Goal: Task Accomplishment & Management: Manage account settings

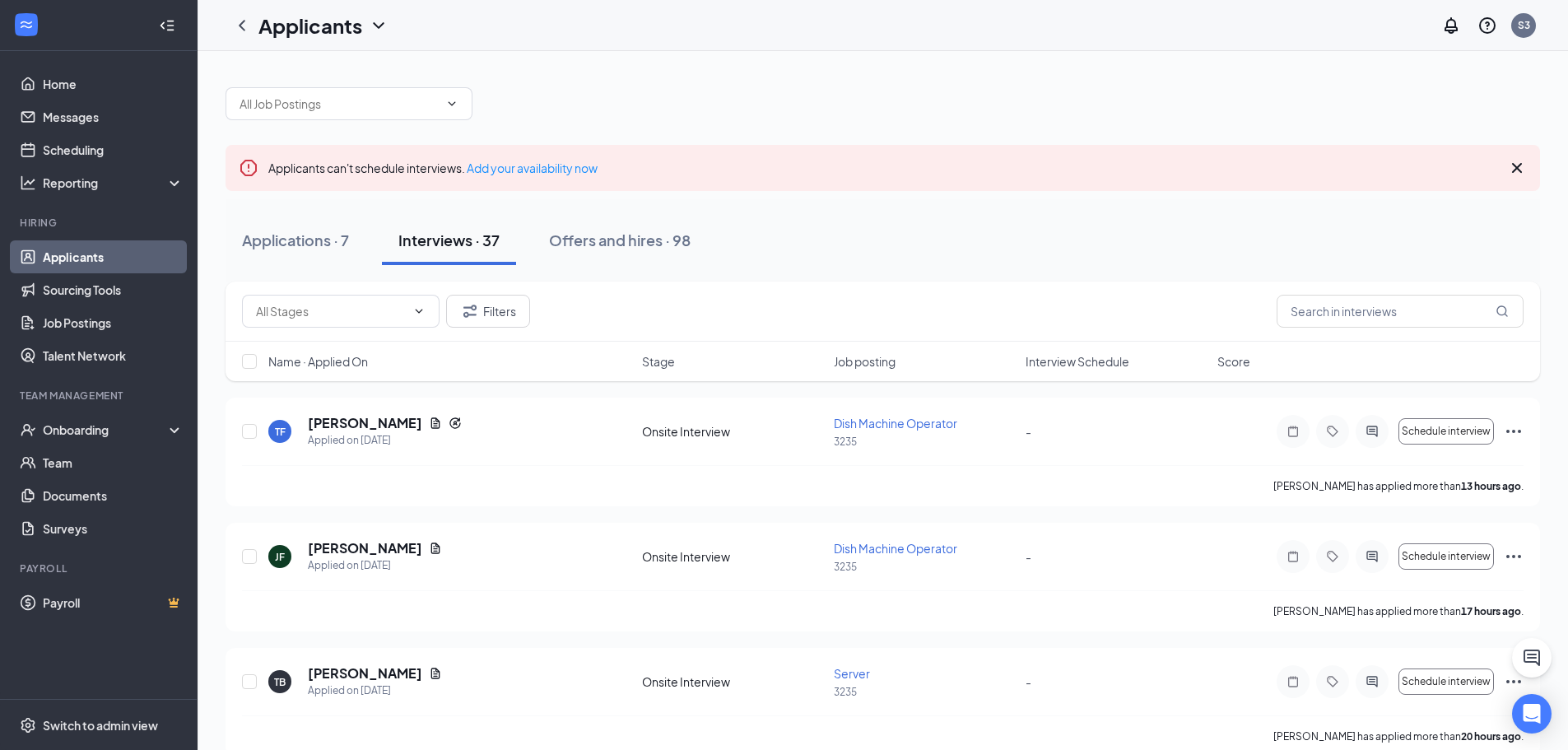
click at [1014, 101] on div at bounding box center [882, 95] width 1314 height 49
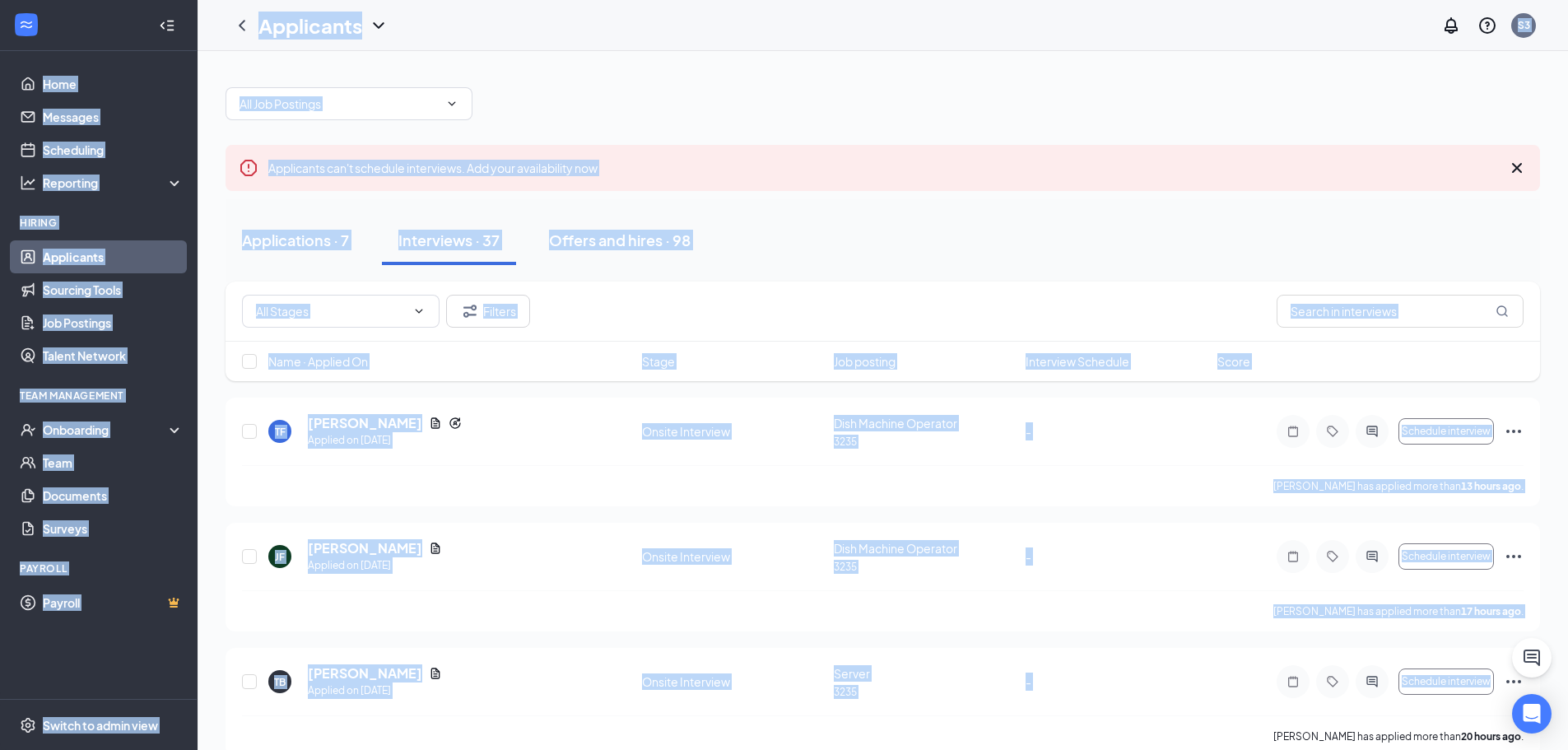
drag, startPoint x: 4, startPoint y: 28, endPoint x: 503, endPoint y: 733, distance: 863.7
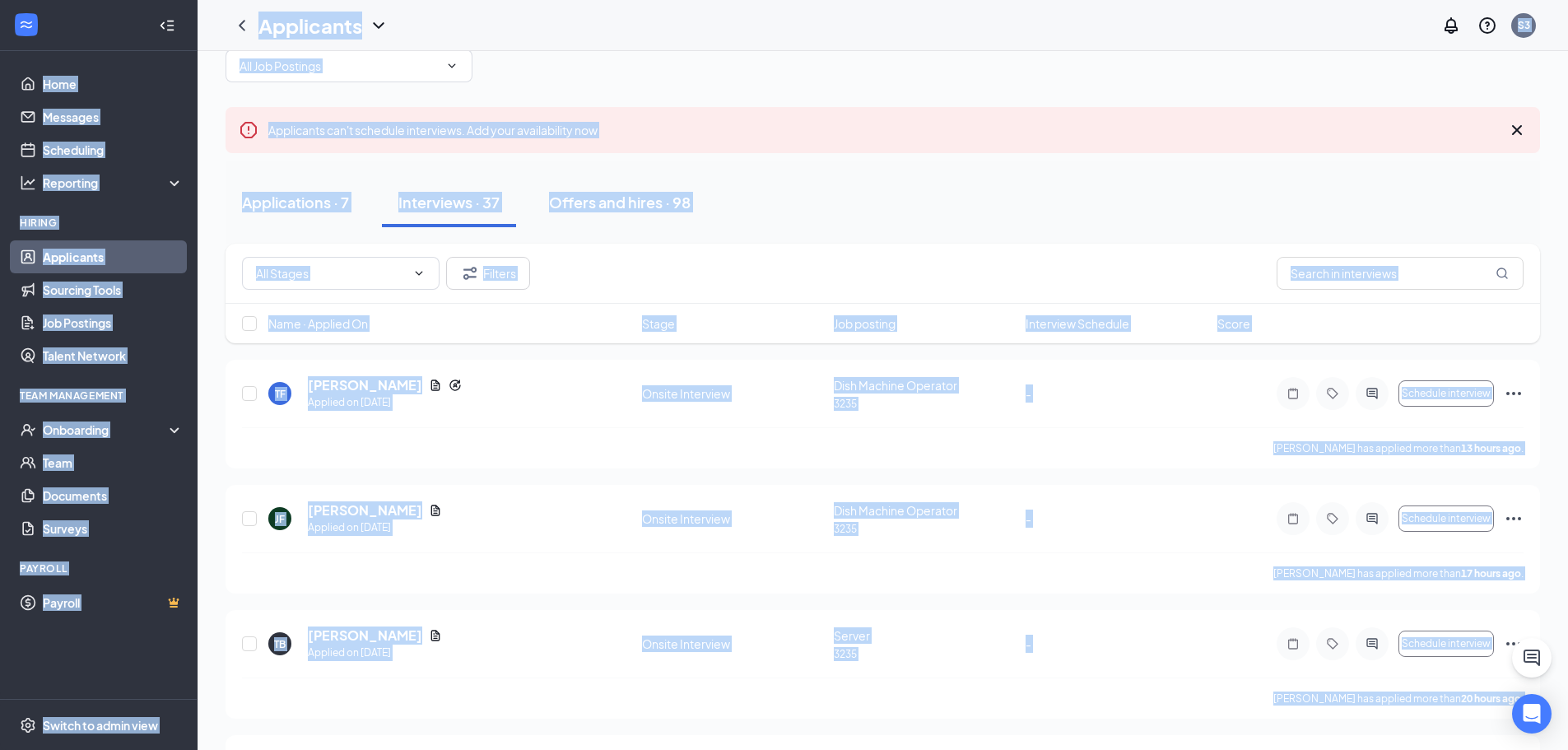
click at [894, 187] on div "Applications · 7 Interviews · 37 Offers and hires · 98" at bounding box center [882, 203] width 1314 height 49
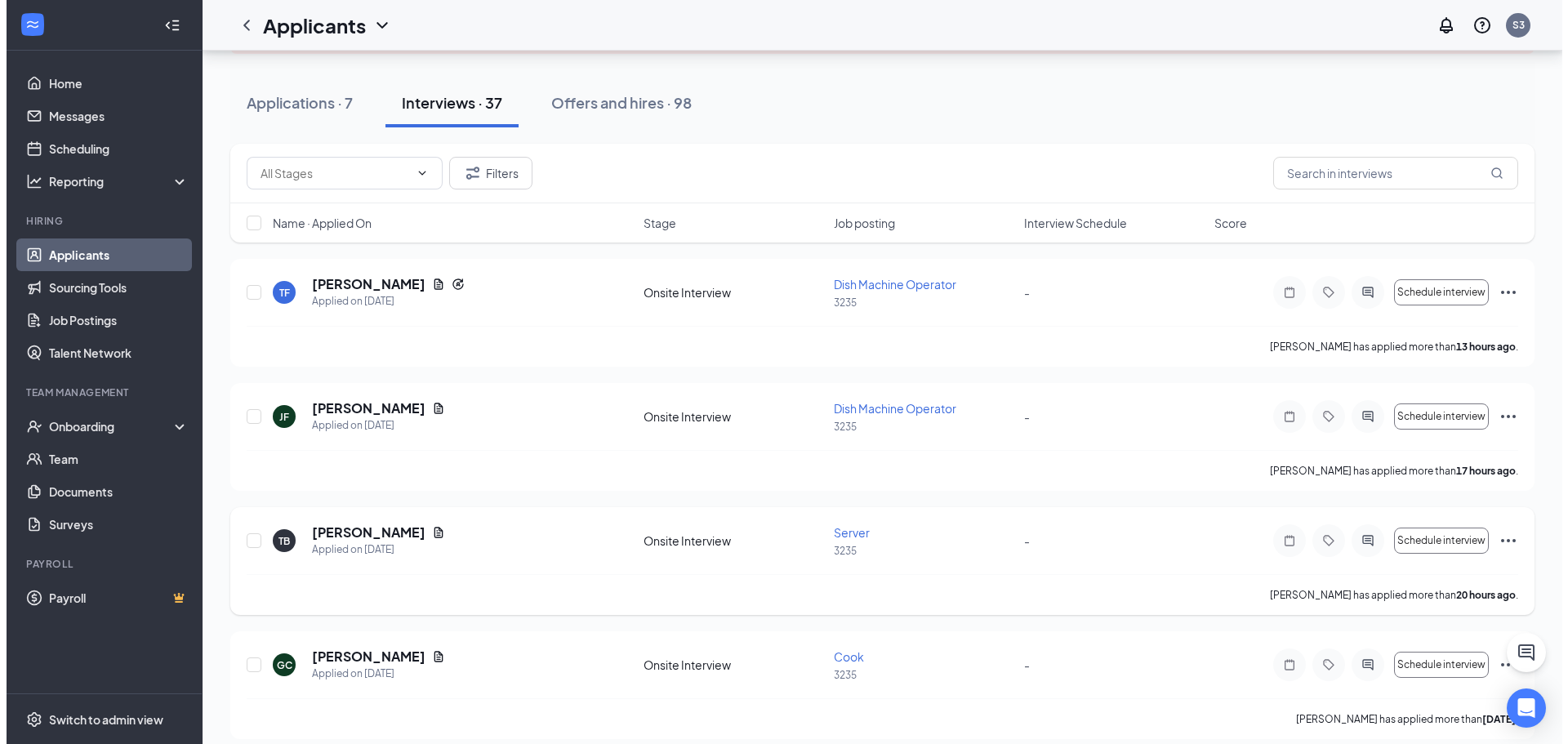
scroll to position [245, 0]
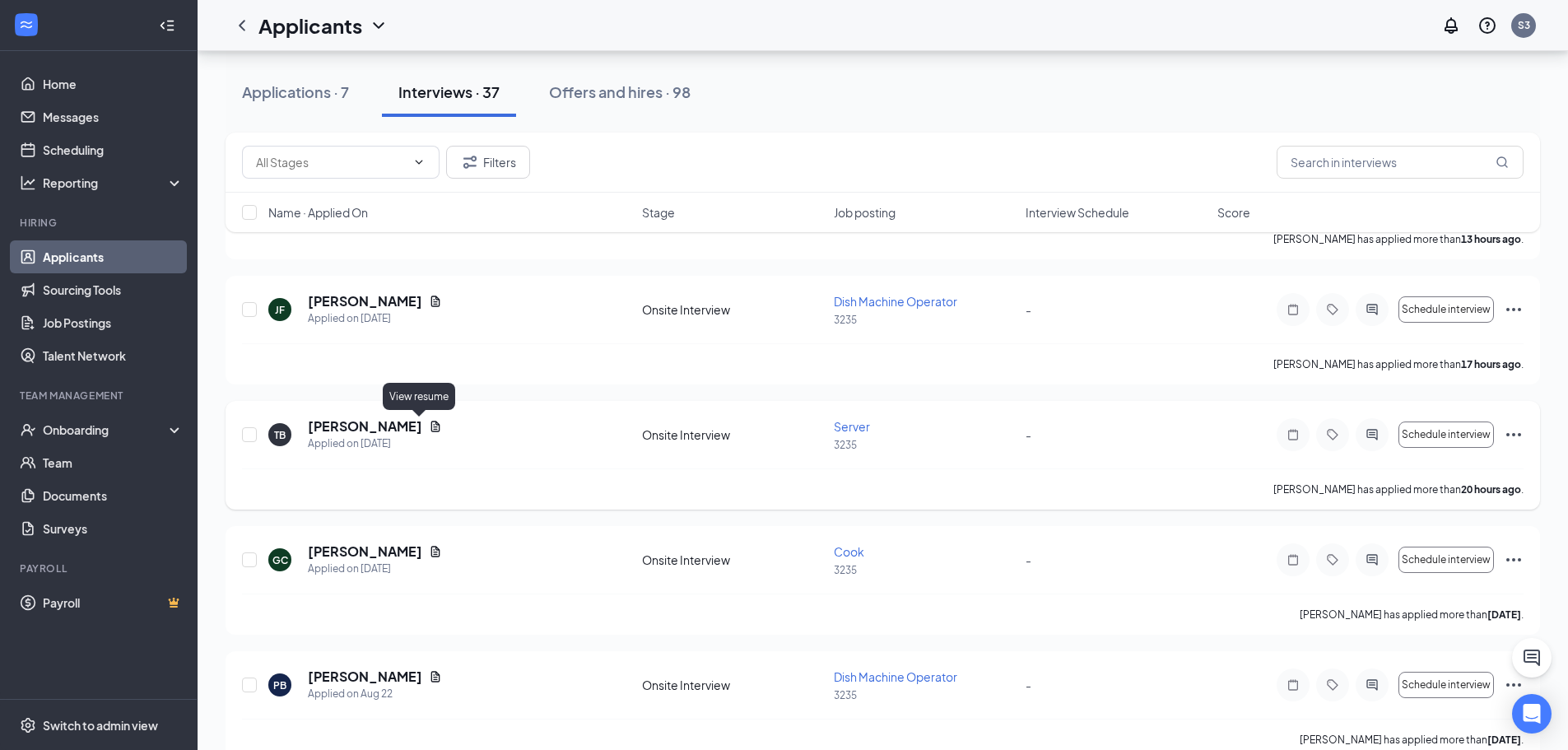
click at [429, 424] on icon "Document" at bounding box center [435, 426] width 13 height 13
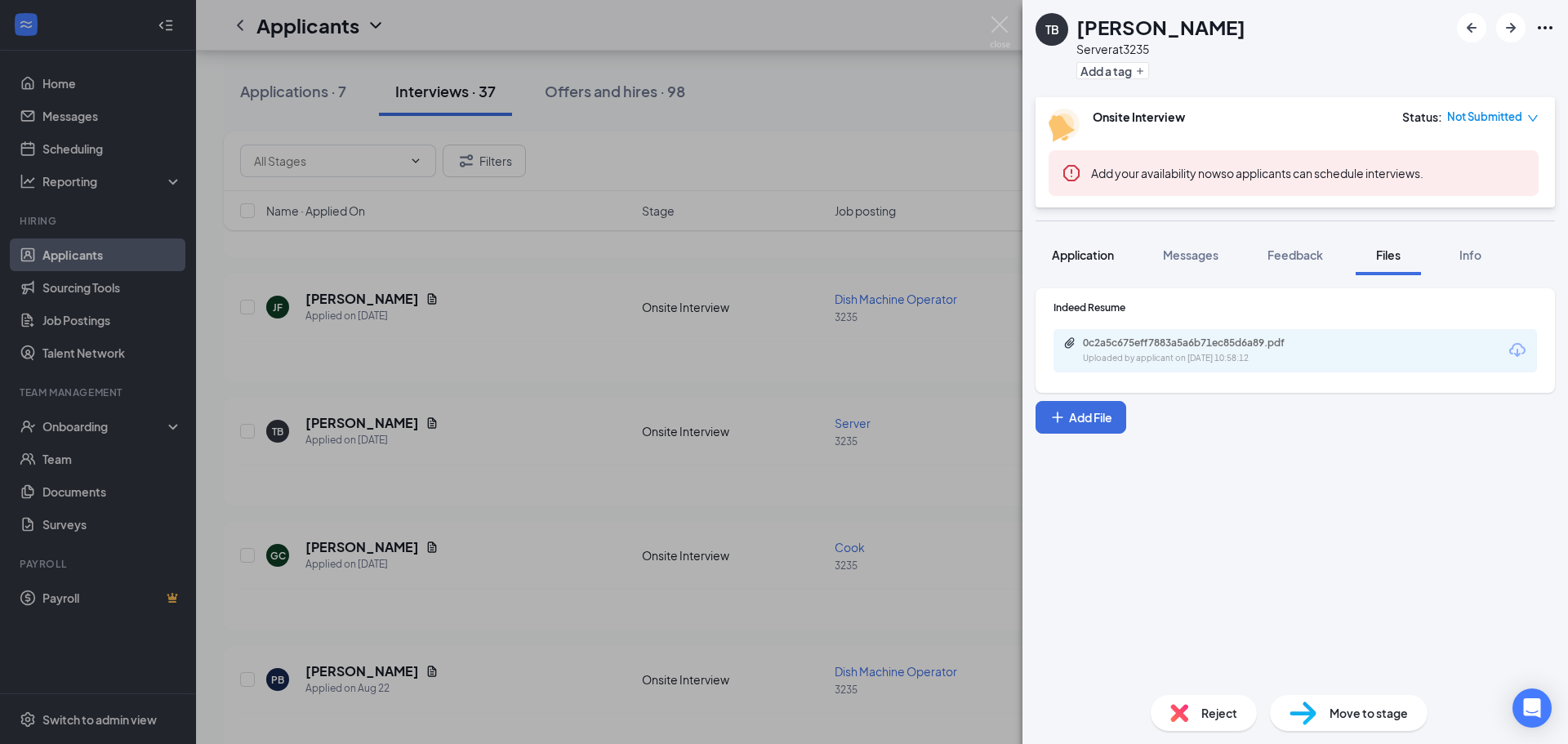
click at [1071, 252] on span "Application" at bounding box center [1083, 254] width 62 height 15
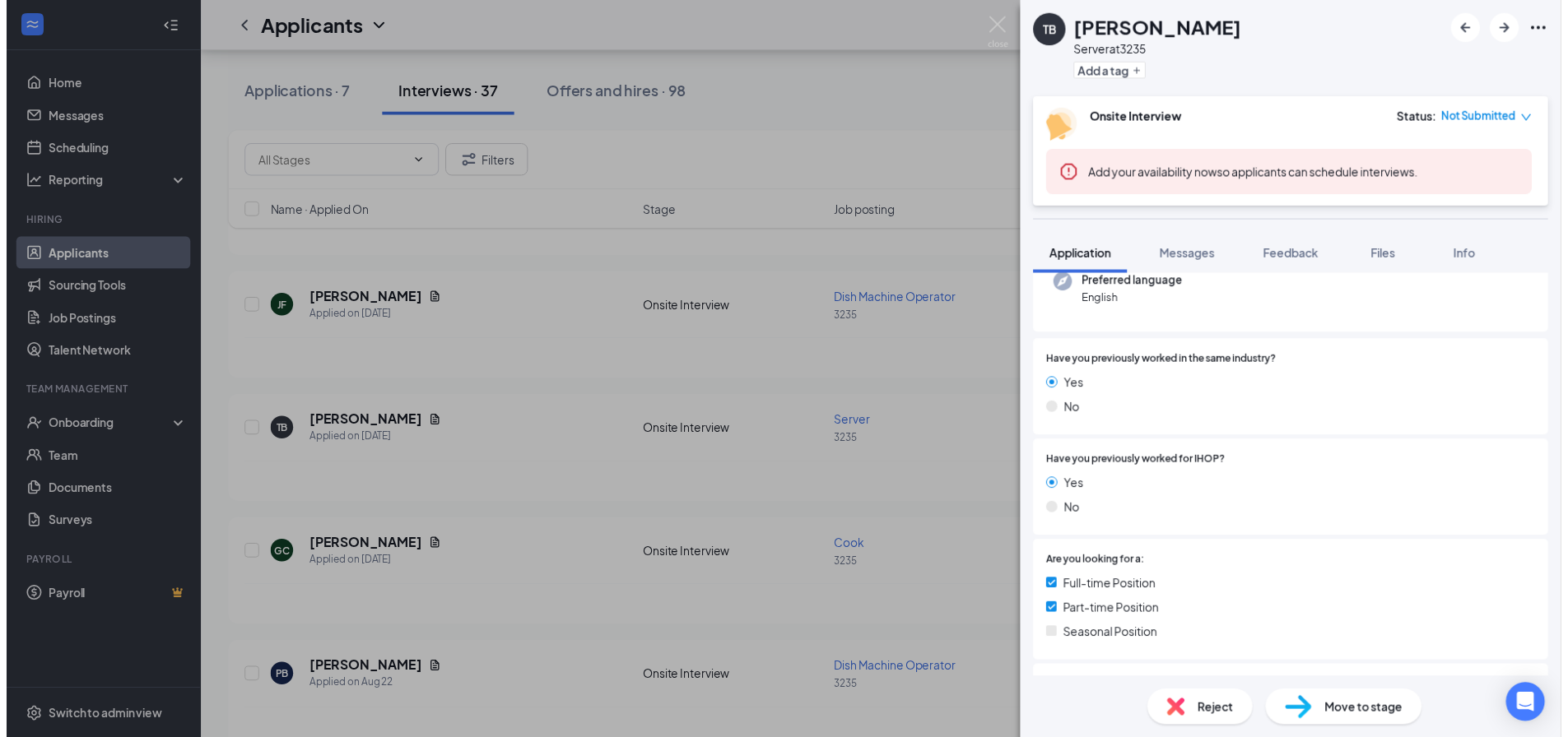
scroll to position [82, 0]
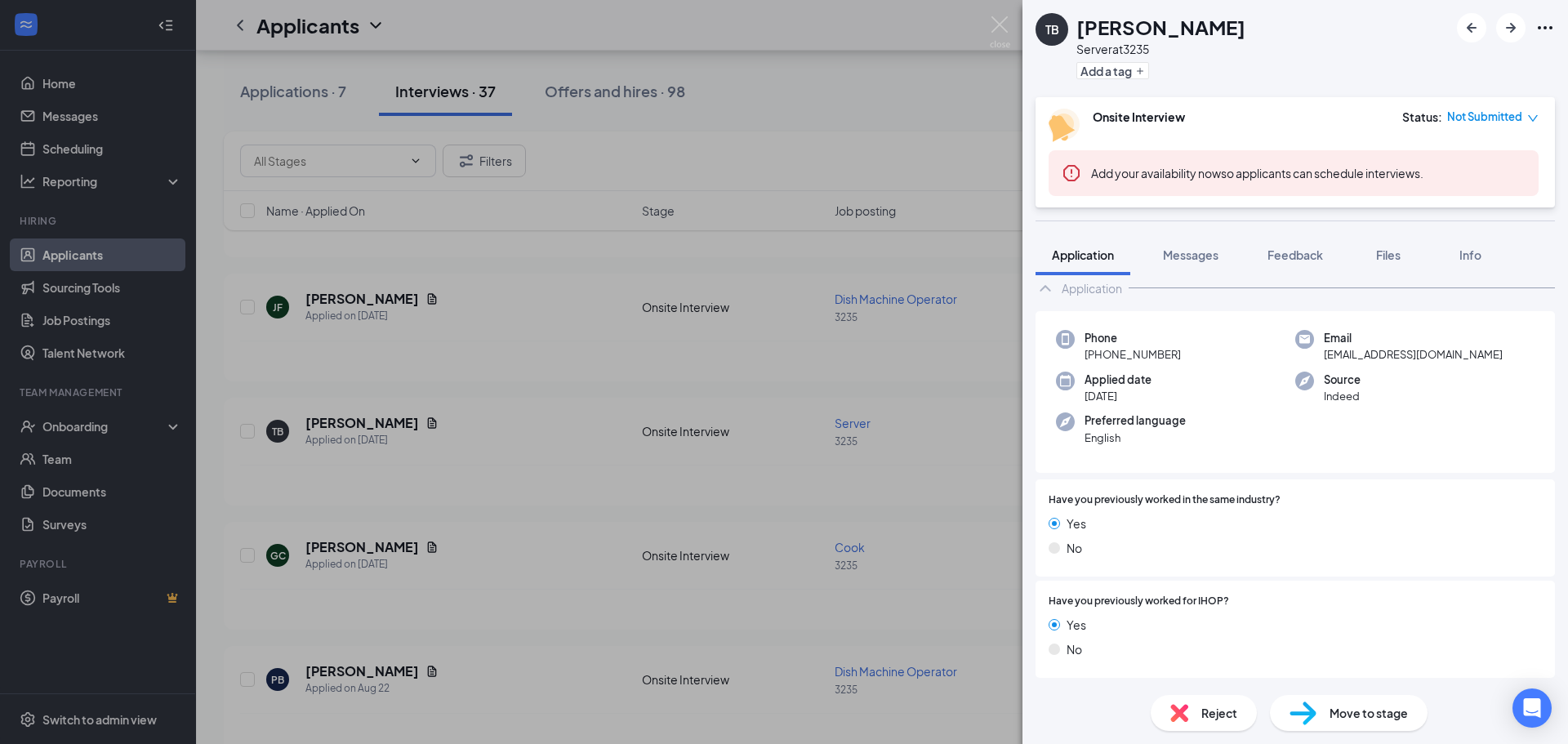
click at [484, 448] on div "TB [PERSON_NAME] Server at 3235 Add a tag Onsite Interview Status : Not Submitt…" at bounding box center [784, 372] width 1568 height 744
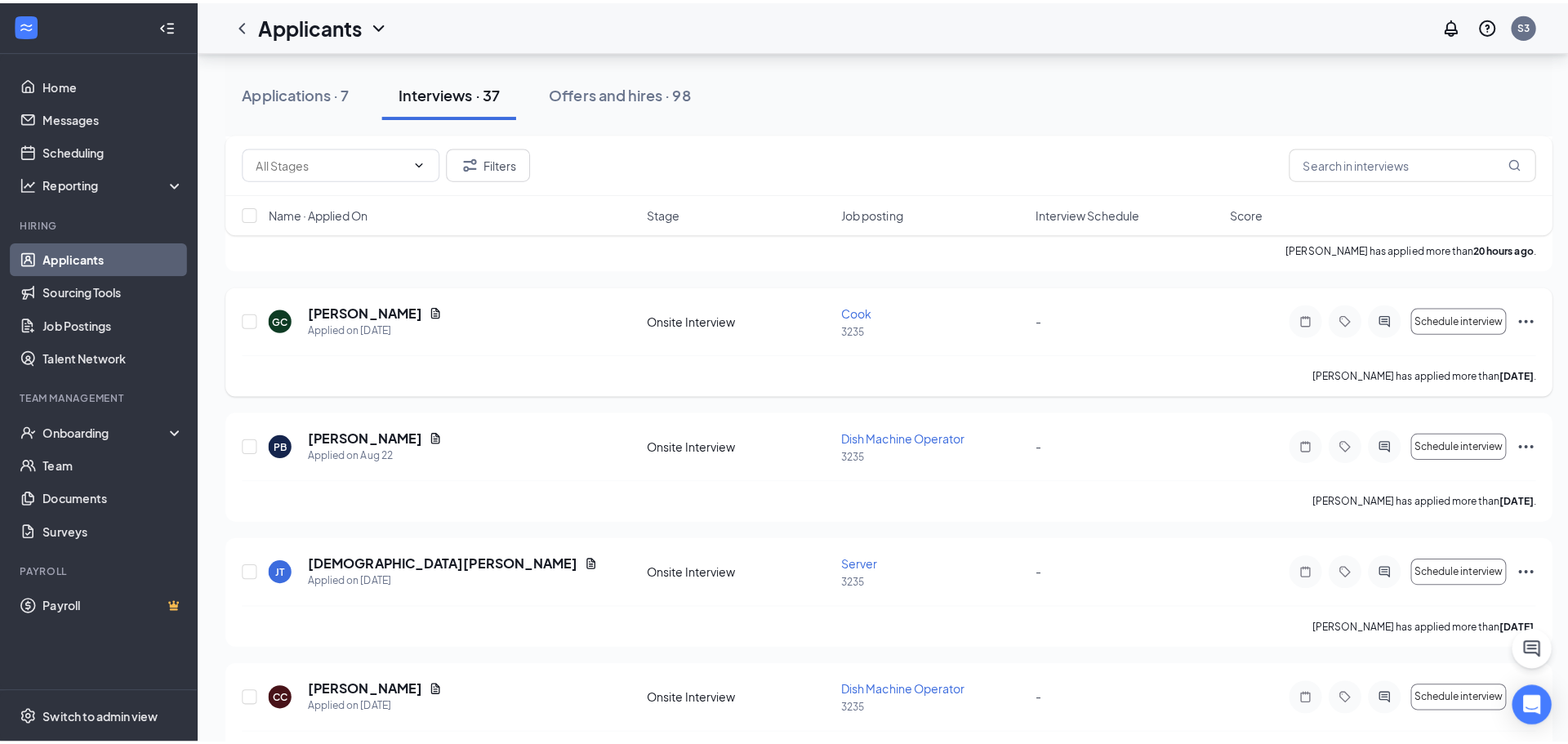
scroll to position [571, 0]
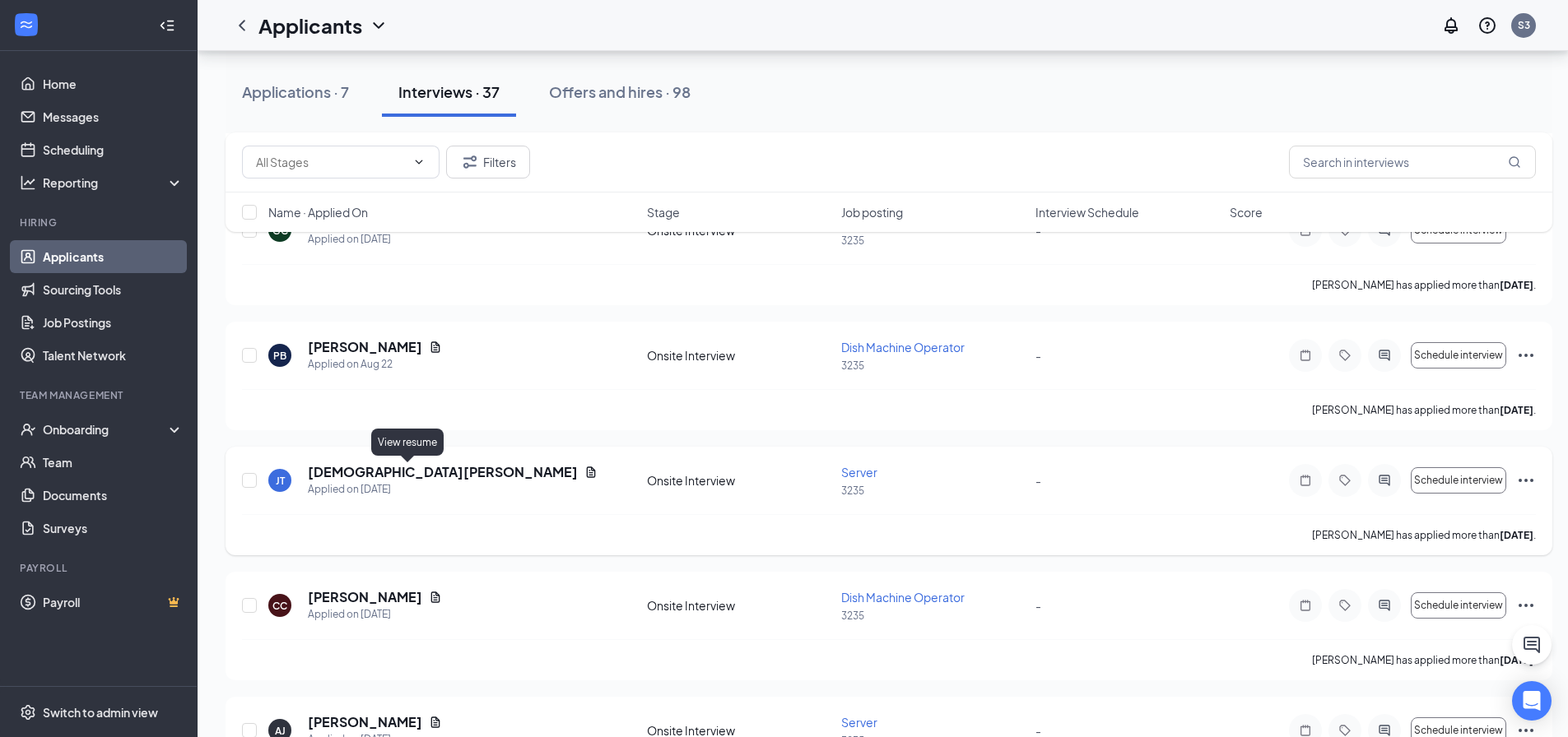
drag, startPoint x: 409, startPoint y: 471, endPoint x: 452, endPoint y: 468, distance: 43.1
click at [585, 472] on icon "Document" at bounding box center [591, 472] width 13 height 13
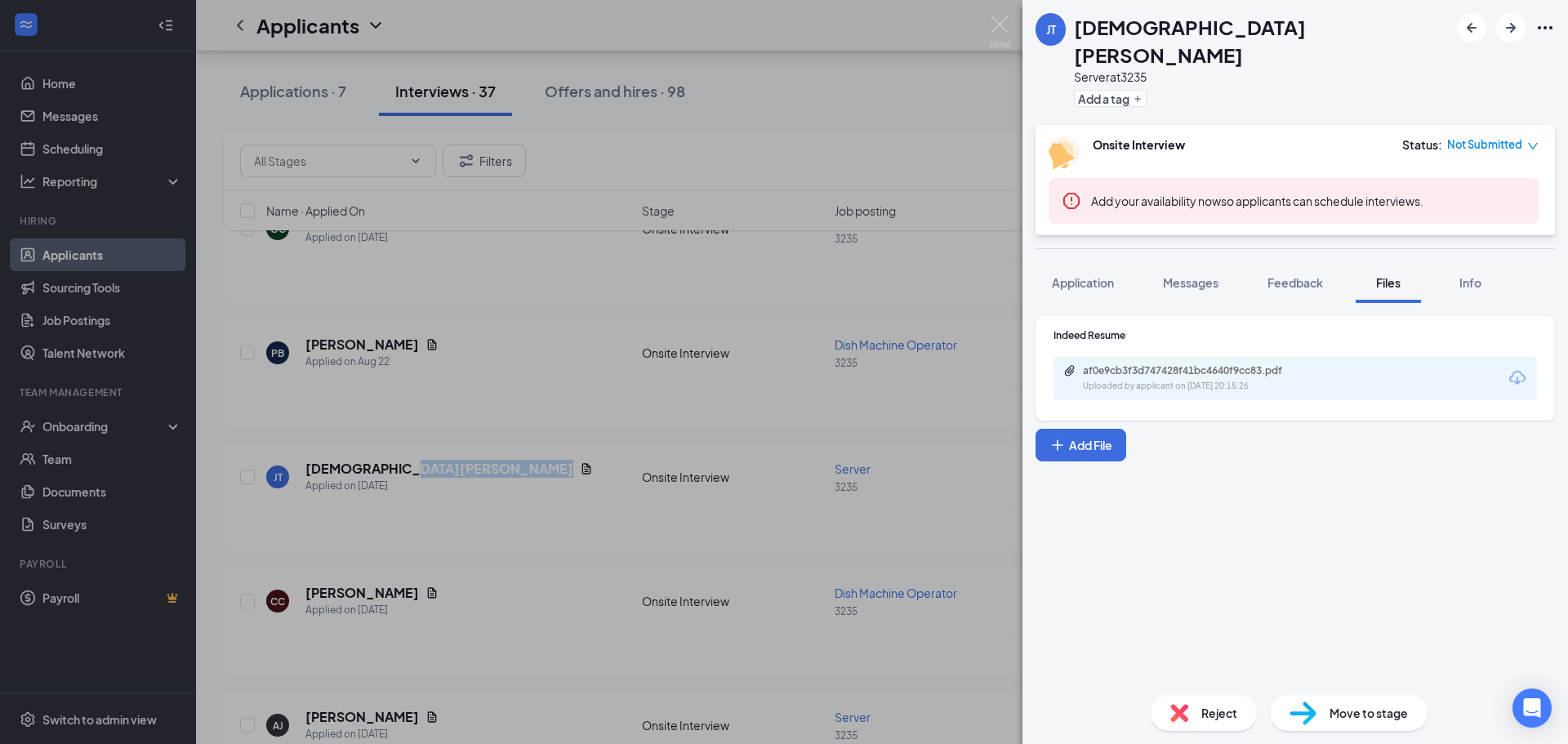
drag, startPoint x: 1077, startPoint y: 266, endPoint x: 1119, endPoint y: 288, distance: 47.4
click at [1077, 268] on button "Application" at bounding box center [1082, 283] width 94 height 41
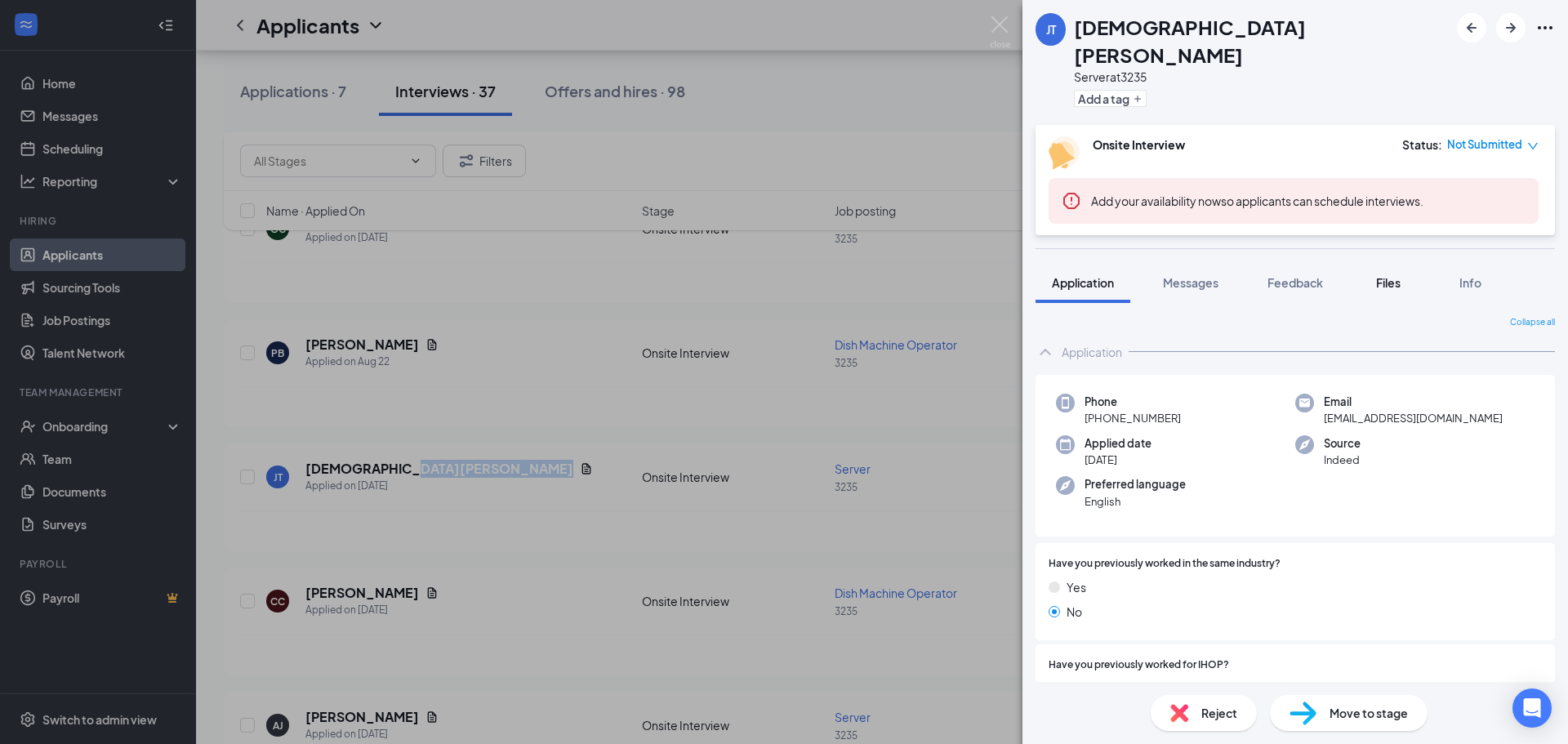
click at [1390, 275] on span "Files" at bounding box center [1387, 282] width 24 height 15
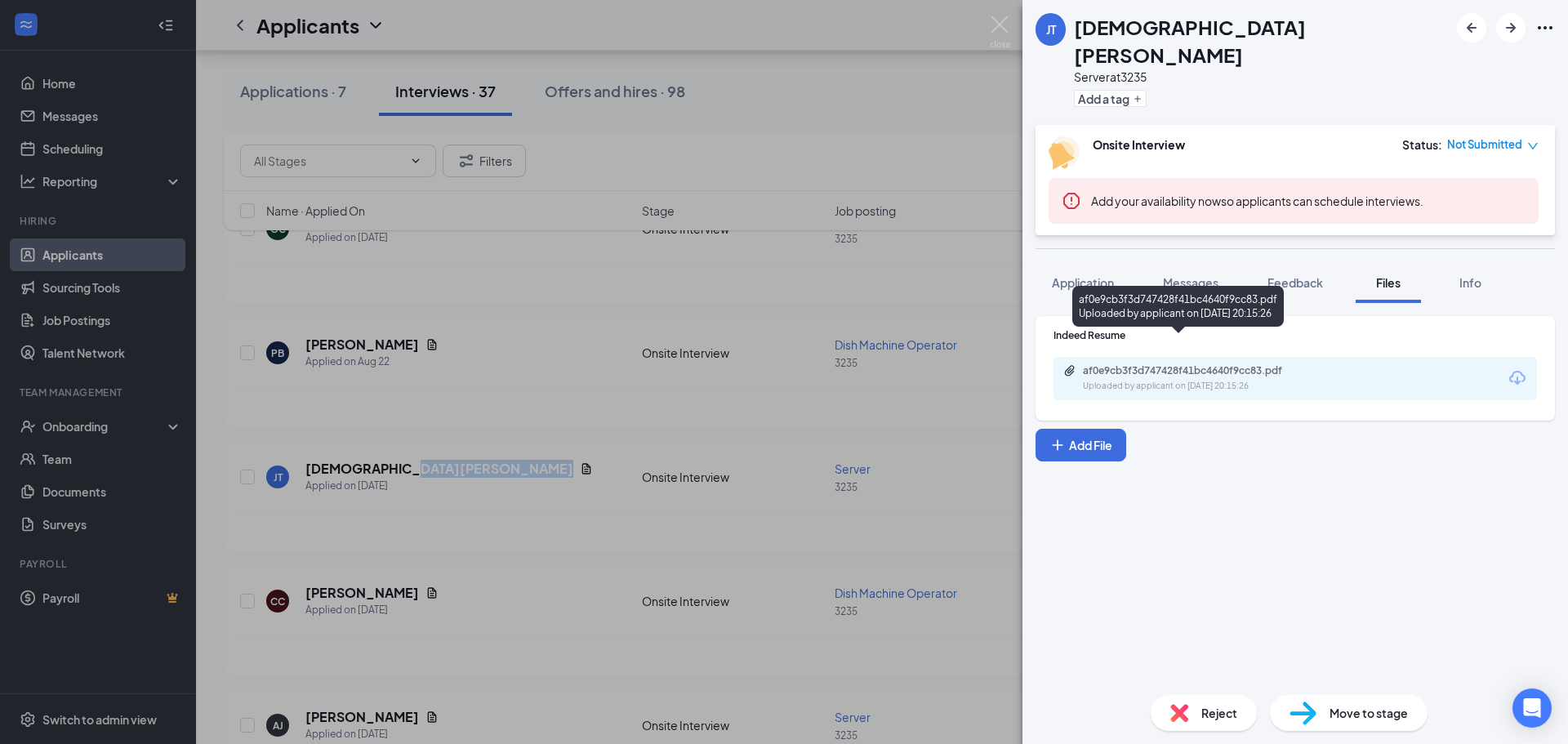
click at [1152, 380] on div "Uploaded by applicant on [DATE] 20:15:26" at bounding box center [1206, 386] width 245 height 13
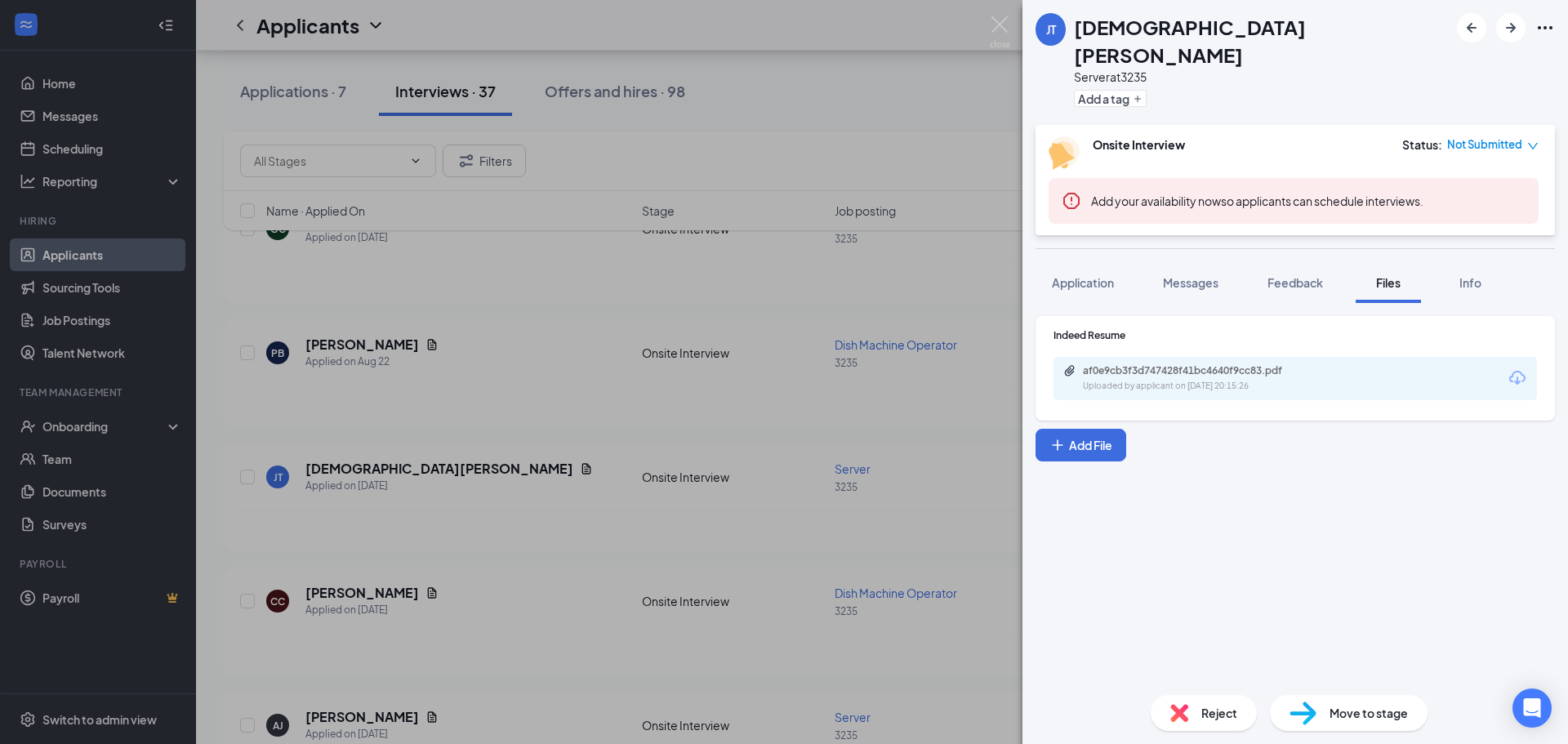
click at [1533, 141] on icon "down" at bounding box center [1533, 147] width 12 height 12
click at [1463, 136] on span "Not Submitted" at bounding box center [1483, 144] width 75 height 17
click at [1471, 163] on span "Assign Time" at bounding box center [1465, 164] width 63 height 17
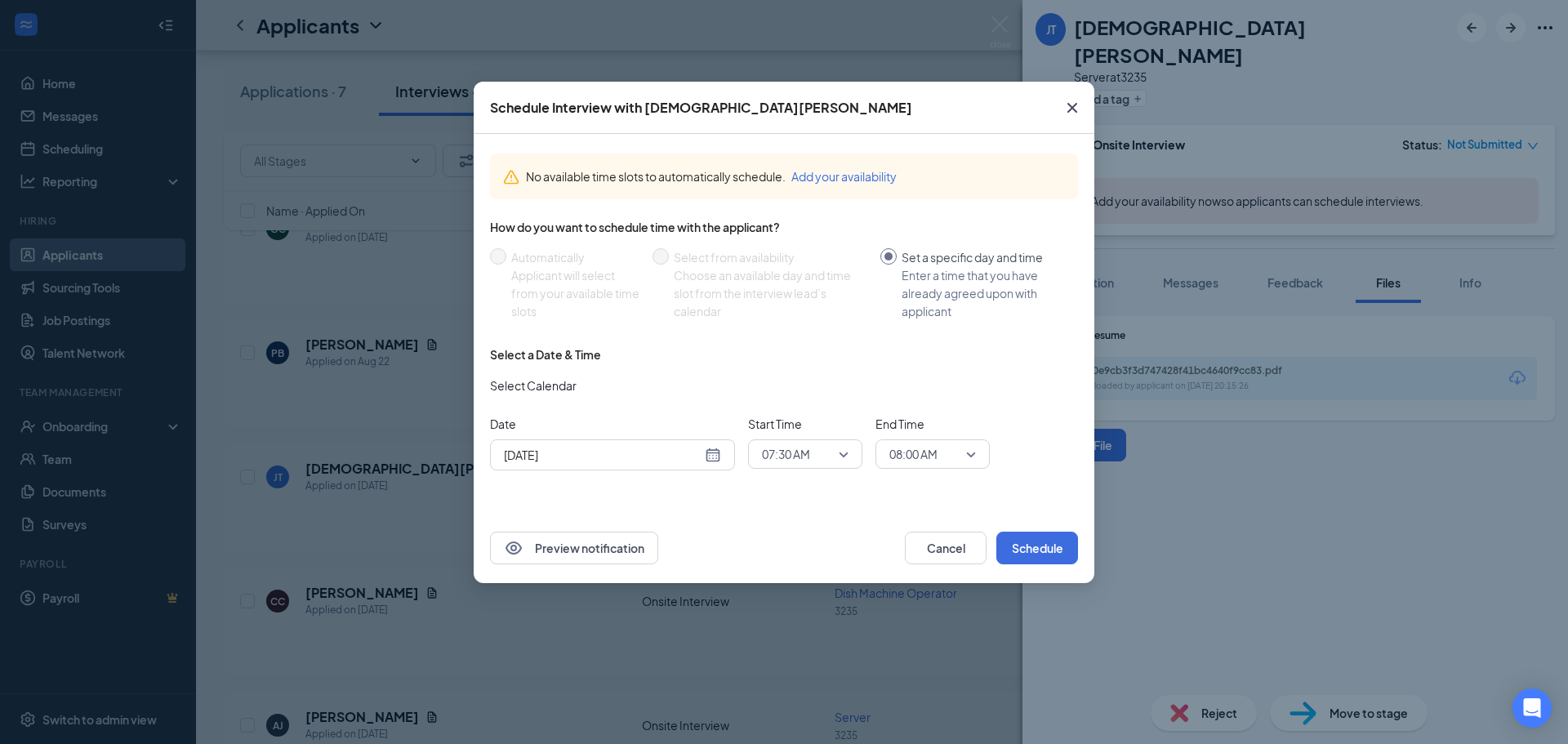
click at [712, 458] on div "[DATE]" at bounding box center [613, 455] width 218 height 17
drag, startPoint x: 857, startPoint y: 506, endPoint x: 910, endPoint y: 460, distance: 70.2
click at [857, 505] on div "No available time slots to automatically schedule. Add your availability How do…" at bounding box center [783, 323] width 621 height 379
click at [1063, 108] on icon "Cross" at bounding box center [1073, 108] width 19 height 19
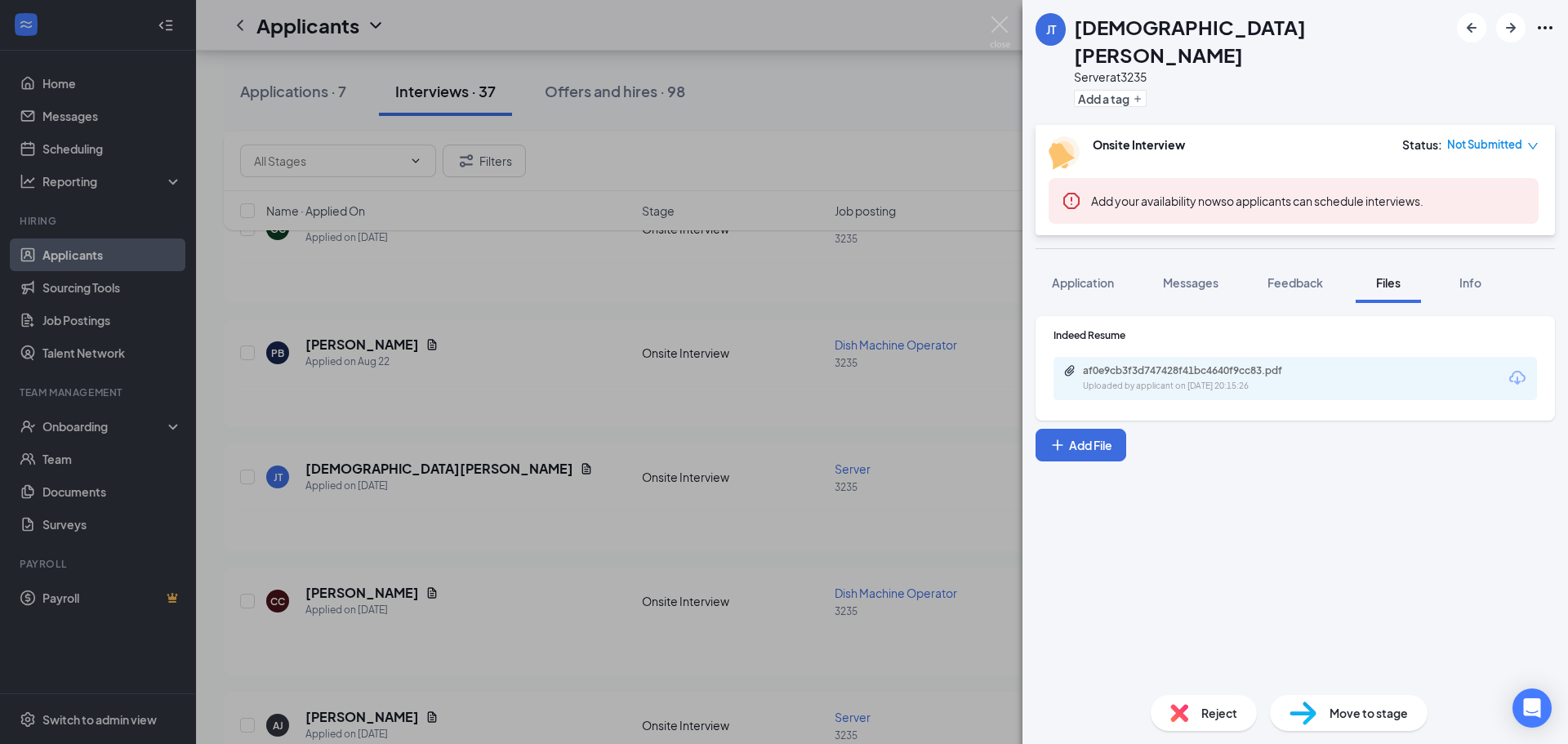
click at [1171, 275] on span "Messages" at bounding box center [1190, 282] width 55 height 15
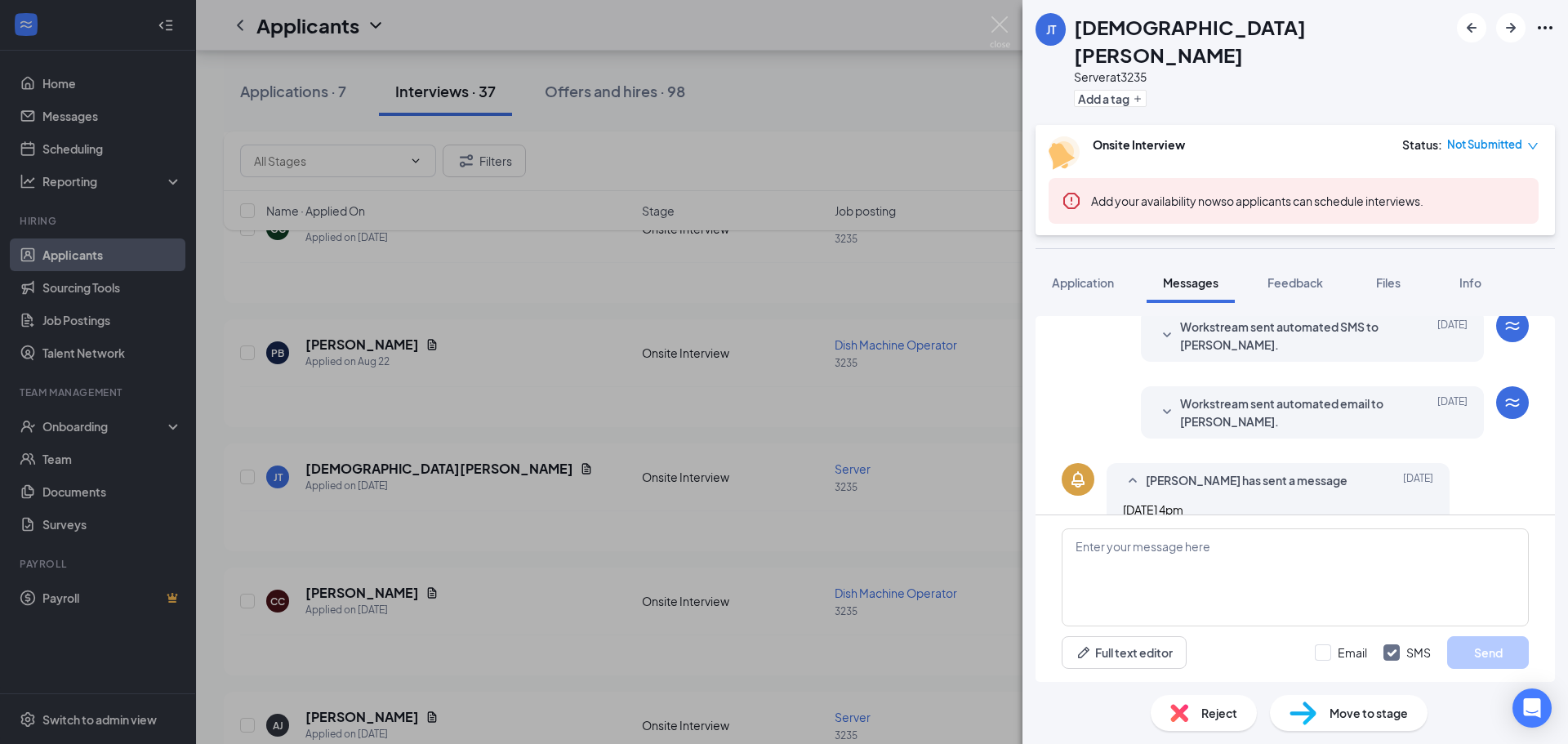
scroll to position [205, 0]
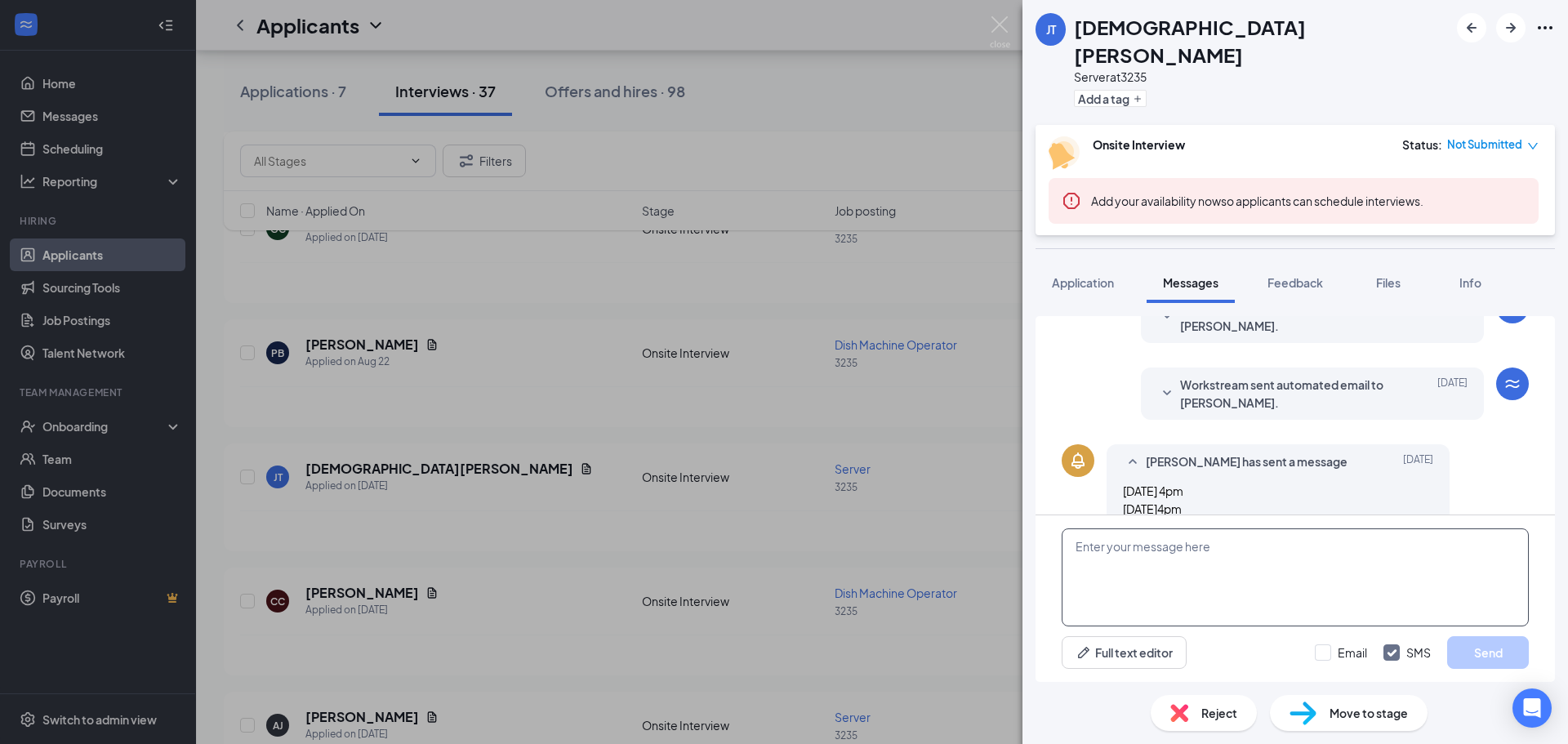
click at [1177, 558] on textarea at bounding box center [1295, 577] width 467 height 98
click at [1472, 275] on span "Info" at bounding box center [1470, 282] width 22 height 15
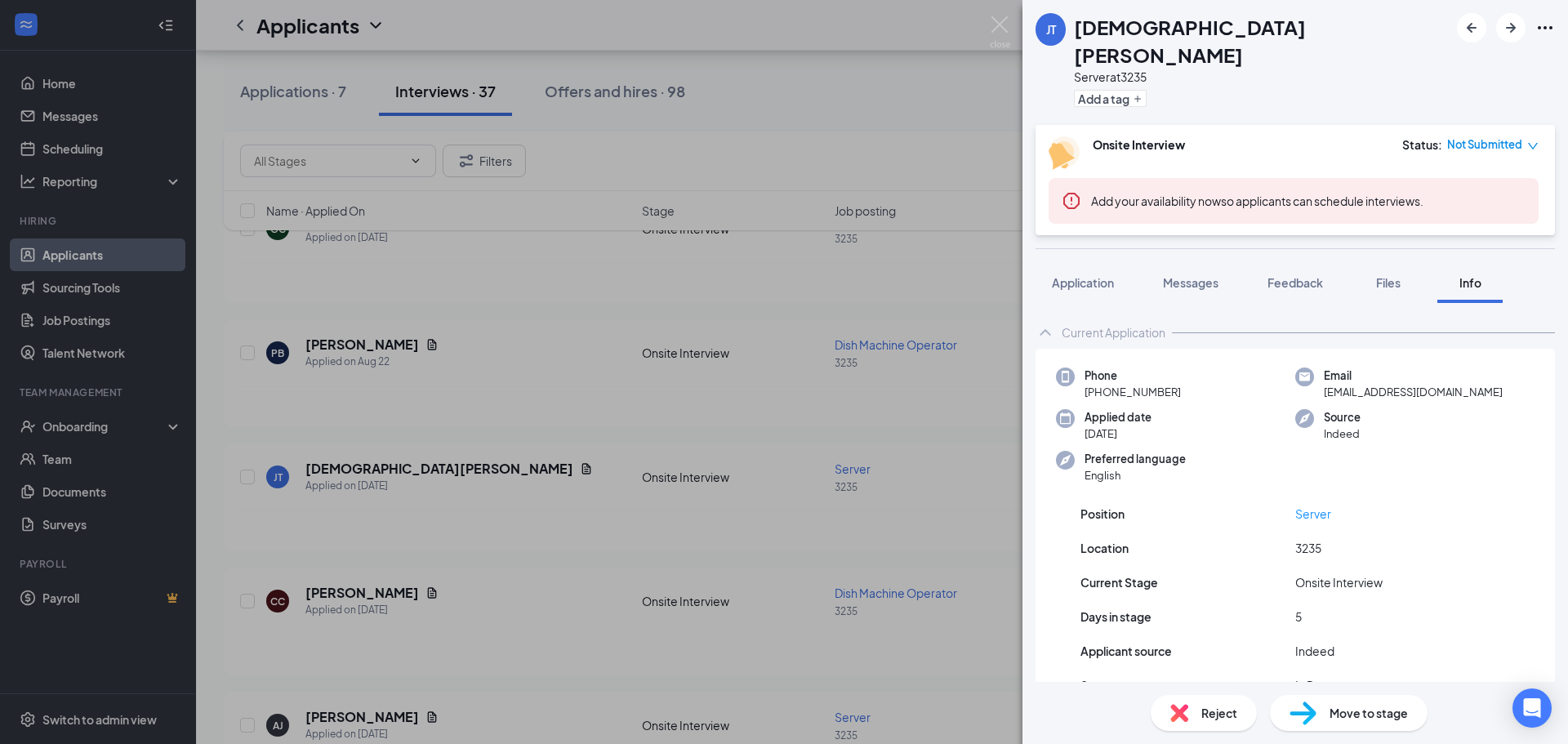
click at [1538, 141] on icon "down" at bounding box center [1533, 147] width 12 height 12
click at [1467, 171] on span "Assign Time" at bounding box center [1465, 164] width 63 height 17
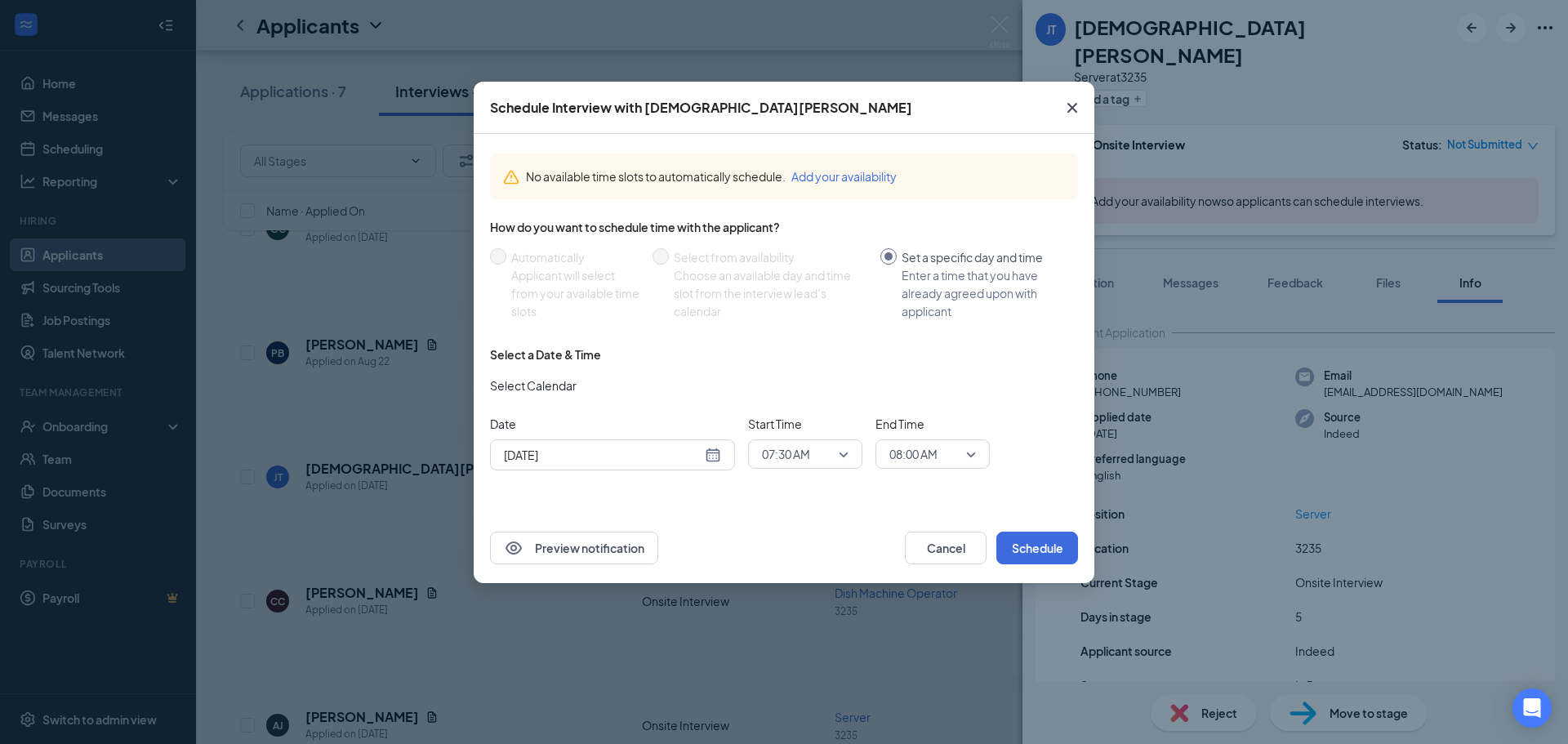
click at [710, 453] on div "[DATE]" at bounding box center [613, 455] width 218 height 17
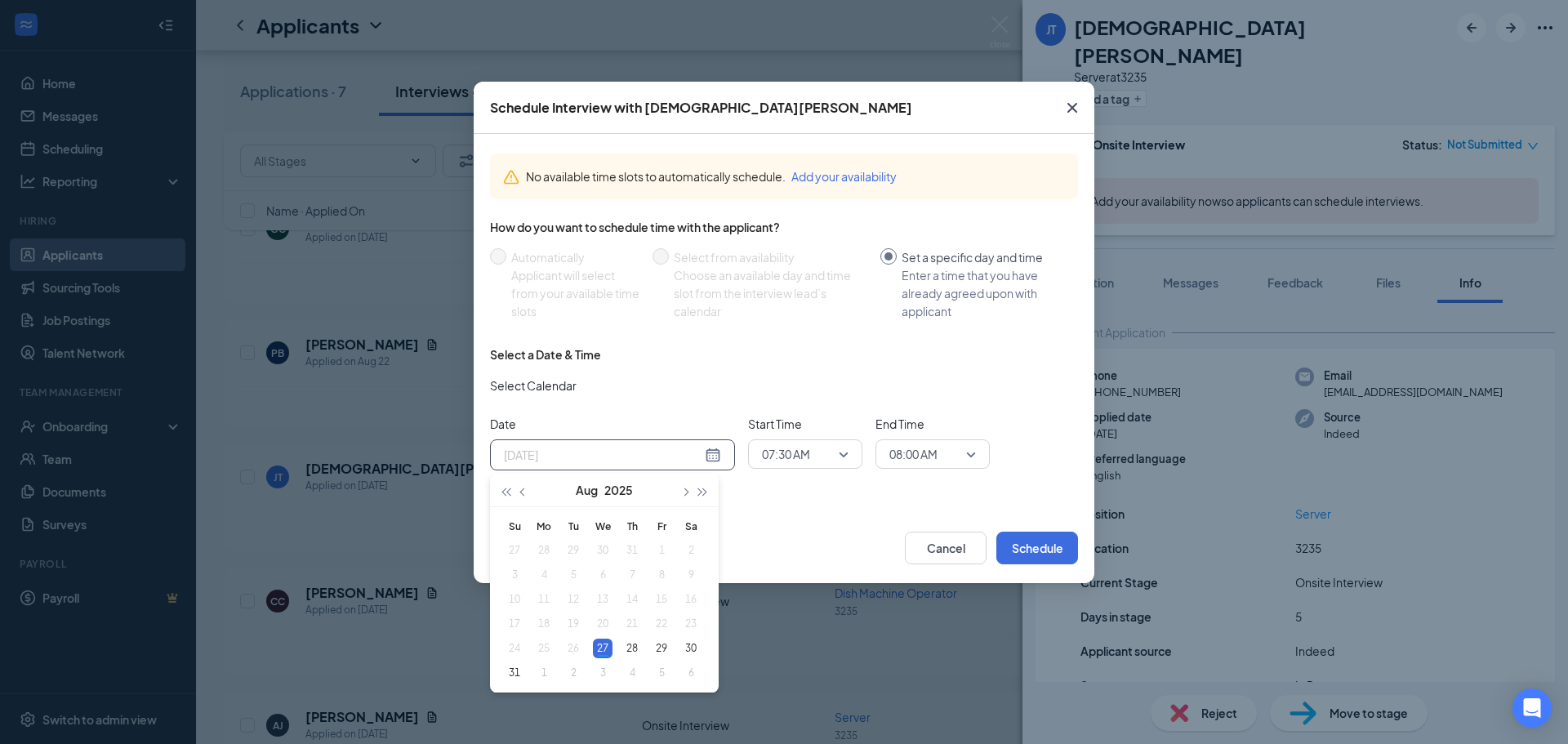
type input "[DATE]"
click at [601, 647] on div "27" at bounding box center [602, 648] width 19 height 19
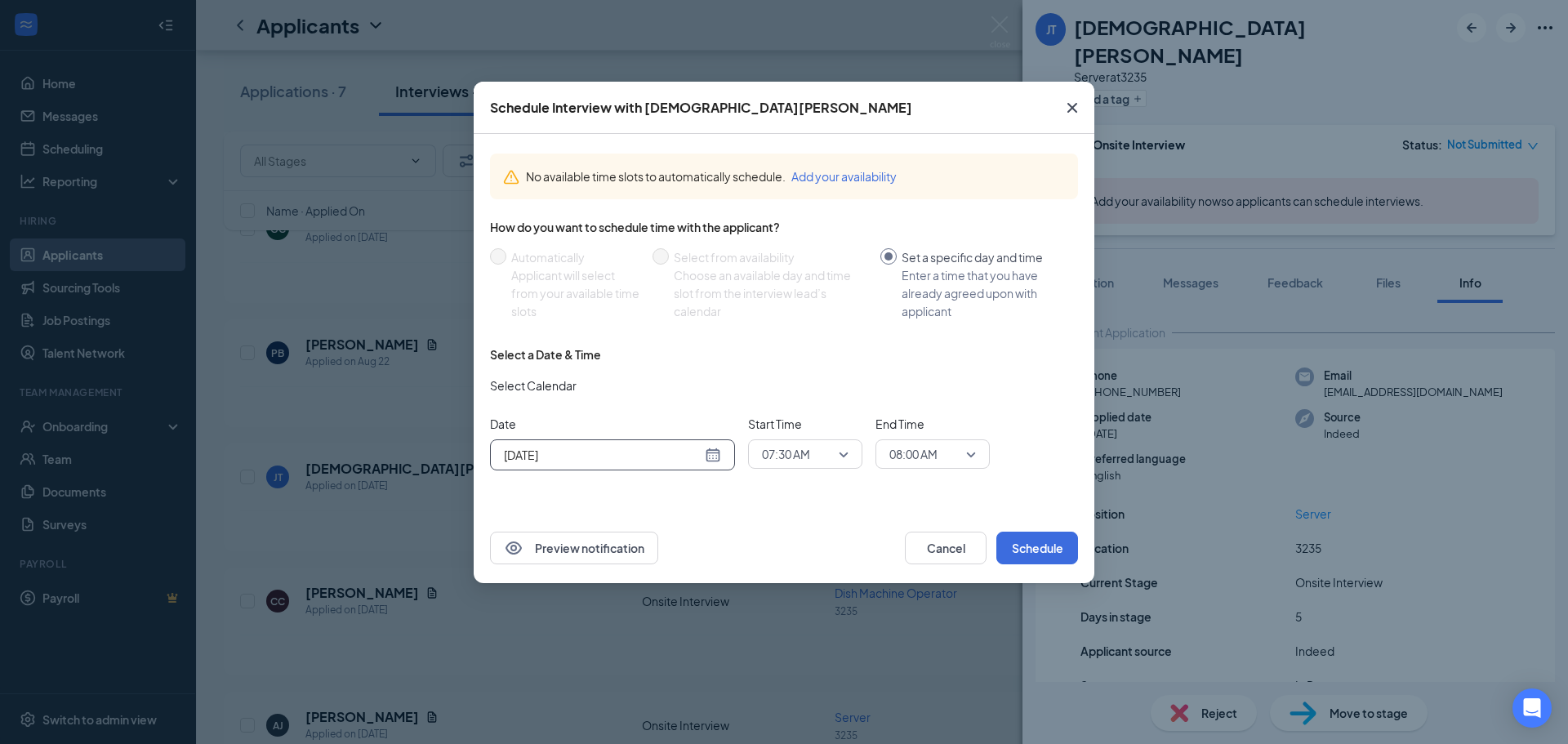
click at [832, 448] on span "07:30 AM" at bounding box center [798, 454] width 72 height 24
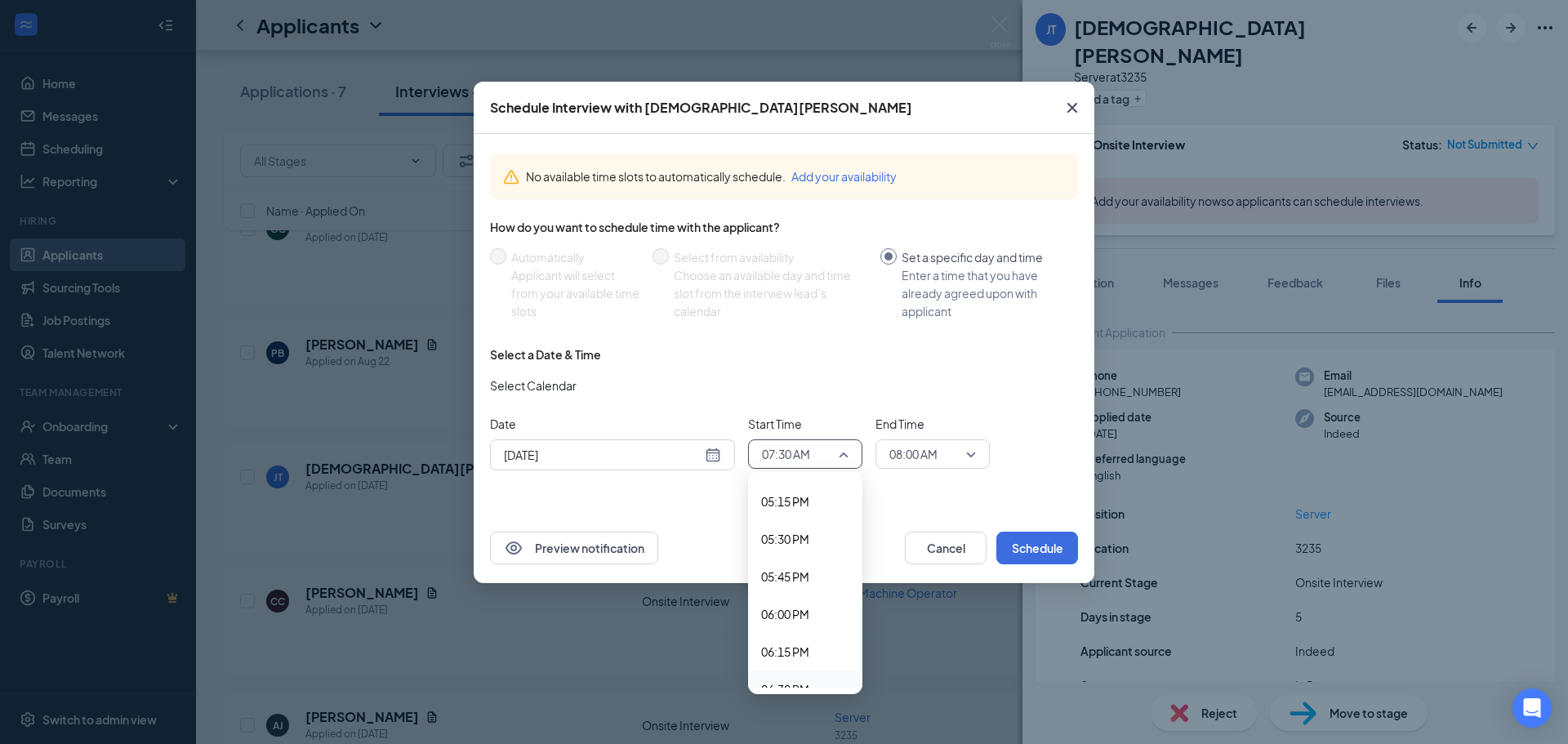
scroll to position [2426, 0]
click at [789, 623] on span "05:00 PM" at bounding box center [785, 626] width 49 height 17
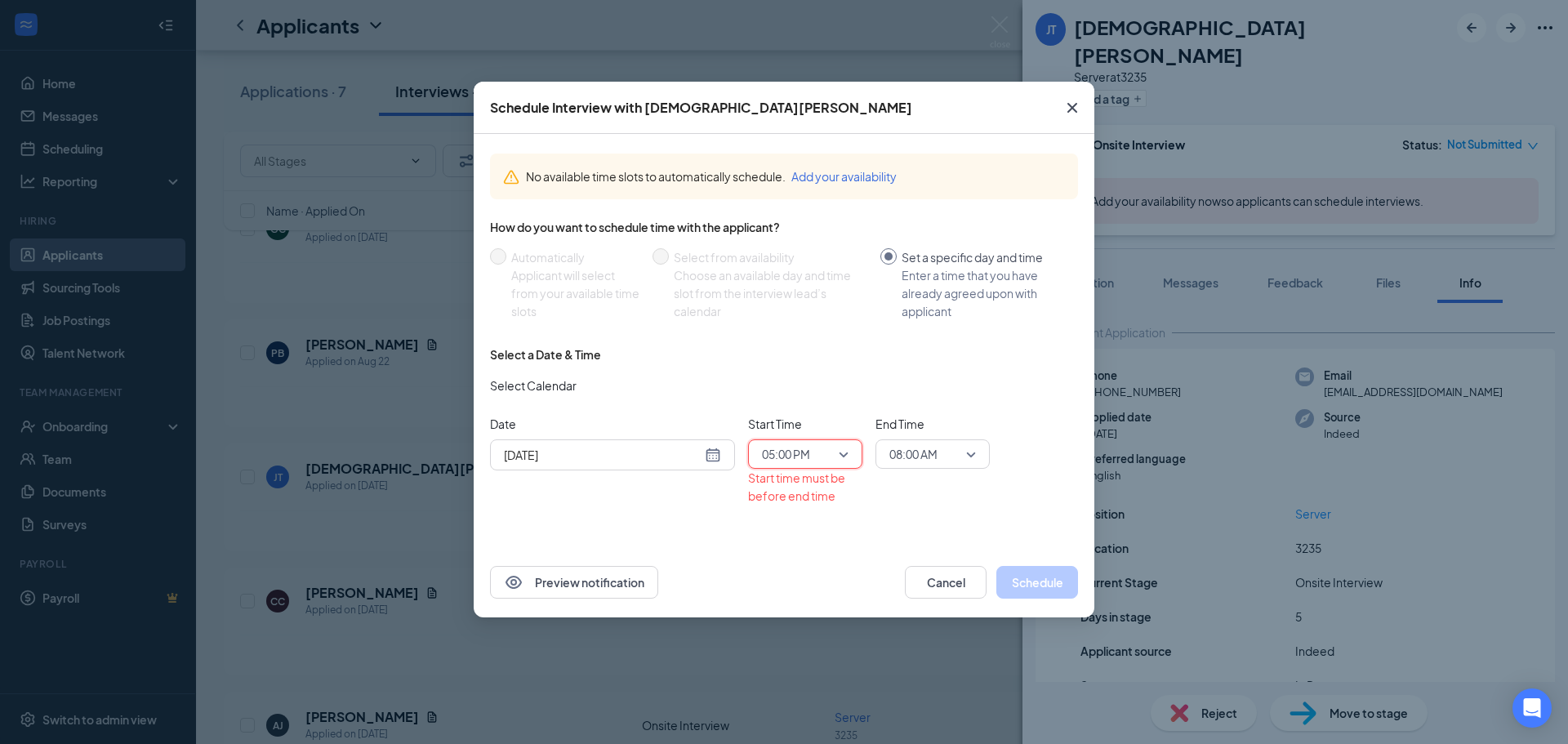
click at [911, 453] on span "08:00 AM" at bounding box center [913, 454] width 49 height 24
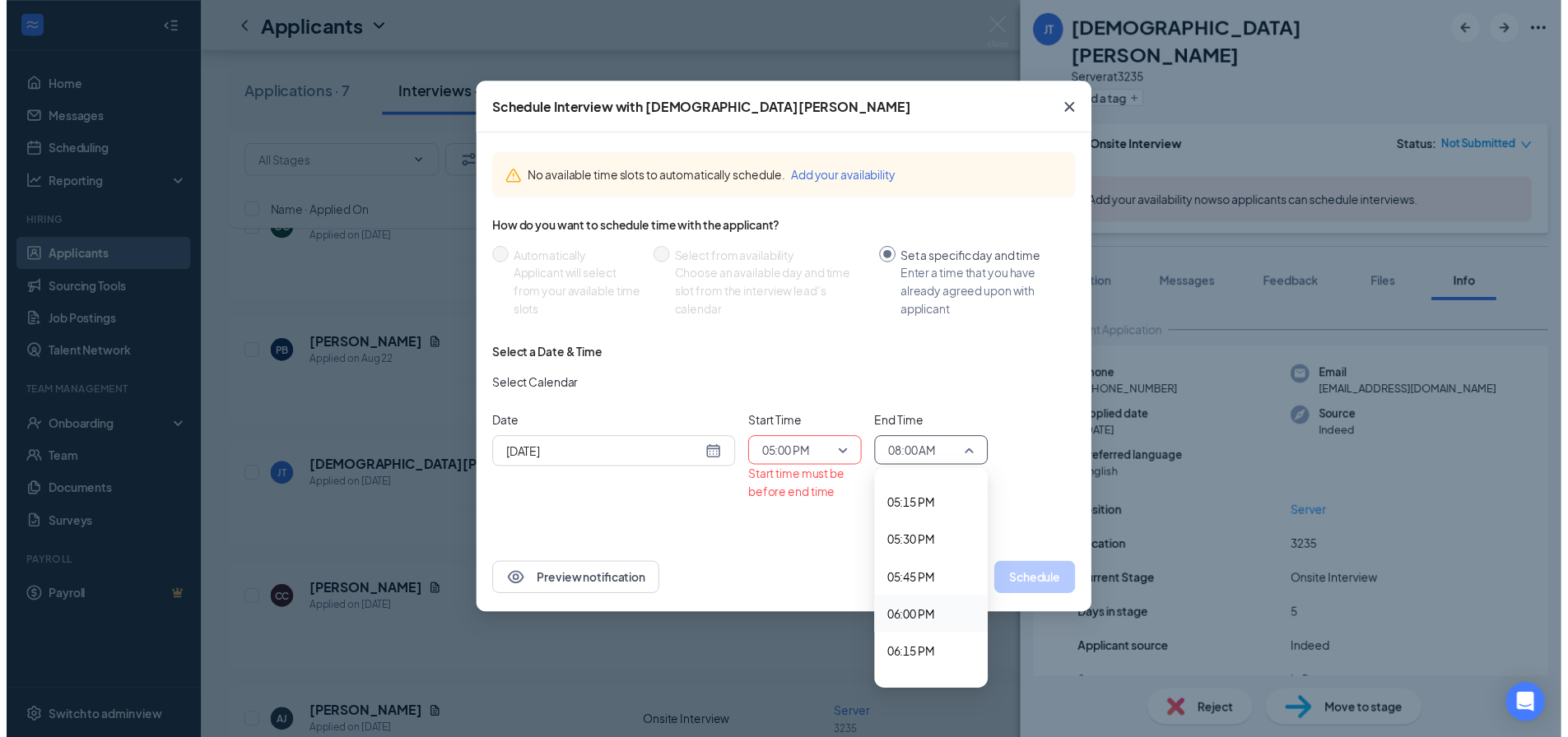
scroll to position [2520, 0]
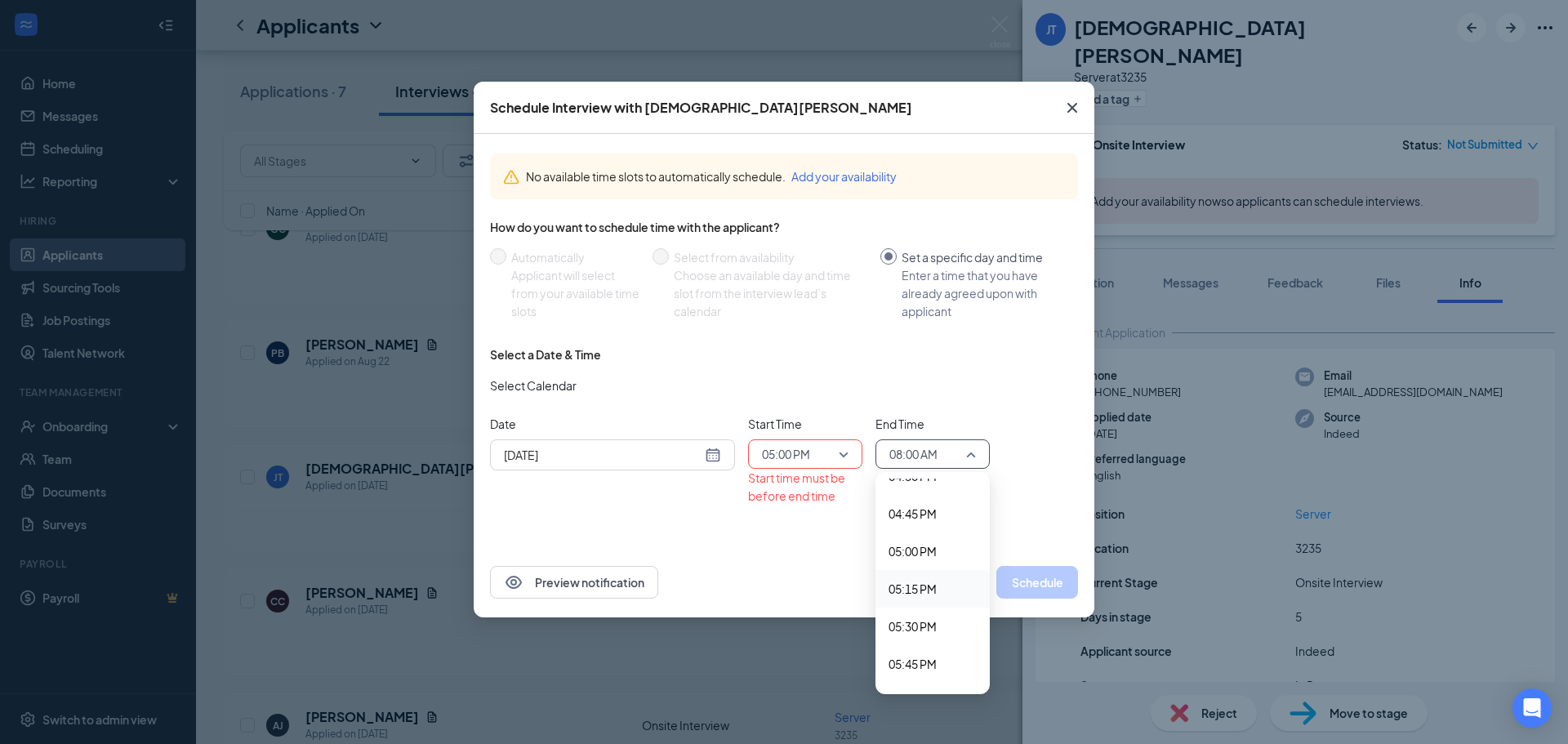
click at [932, 588] on span "05:15 PM" at bounding box center [912, 589] width 49 height 17
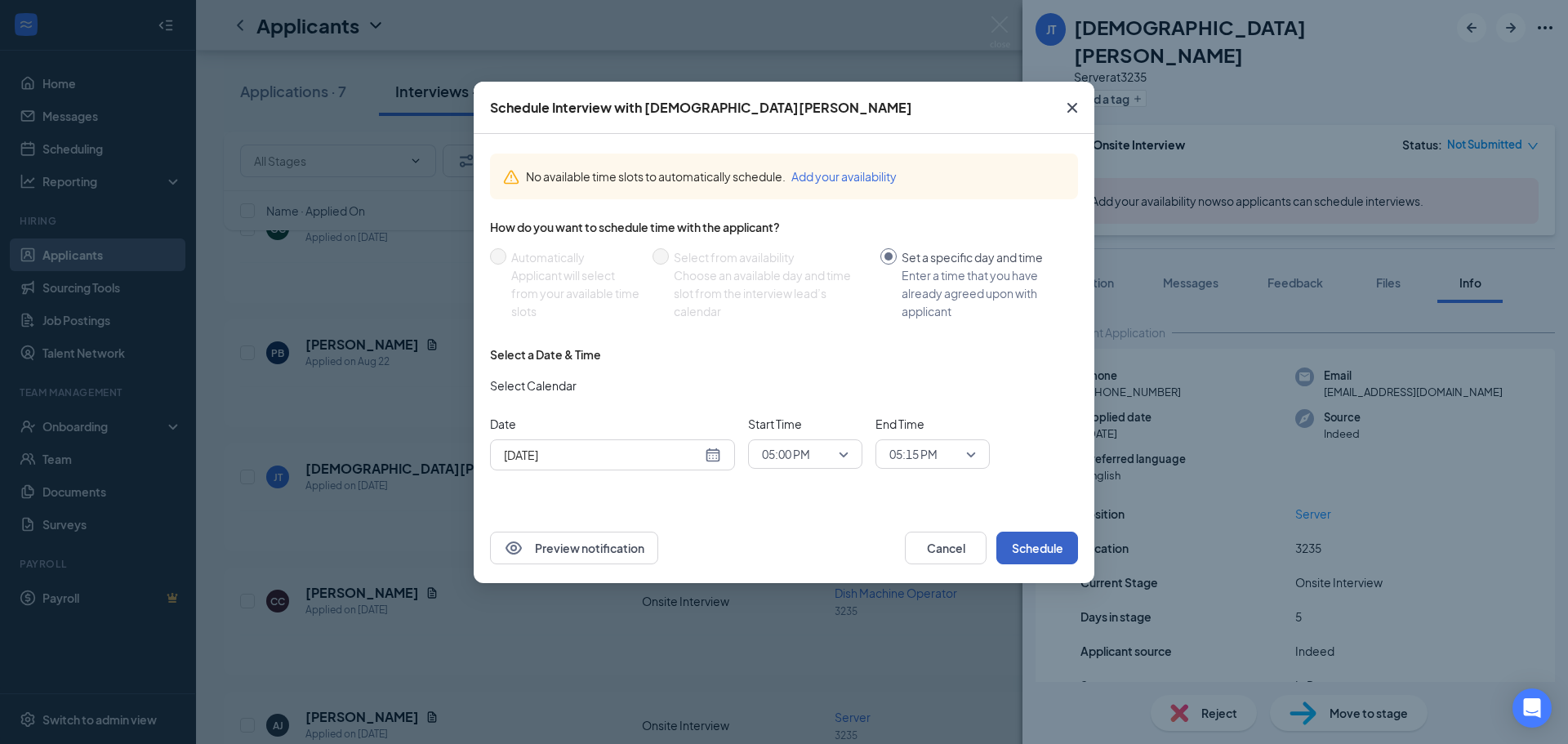
click at [1029, 545] on button "Schedule" at bounding box center [1037, 548] width 82 height 33
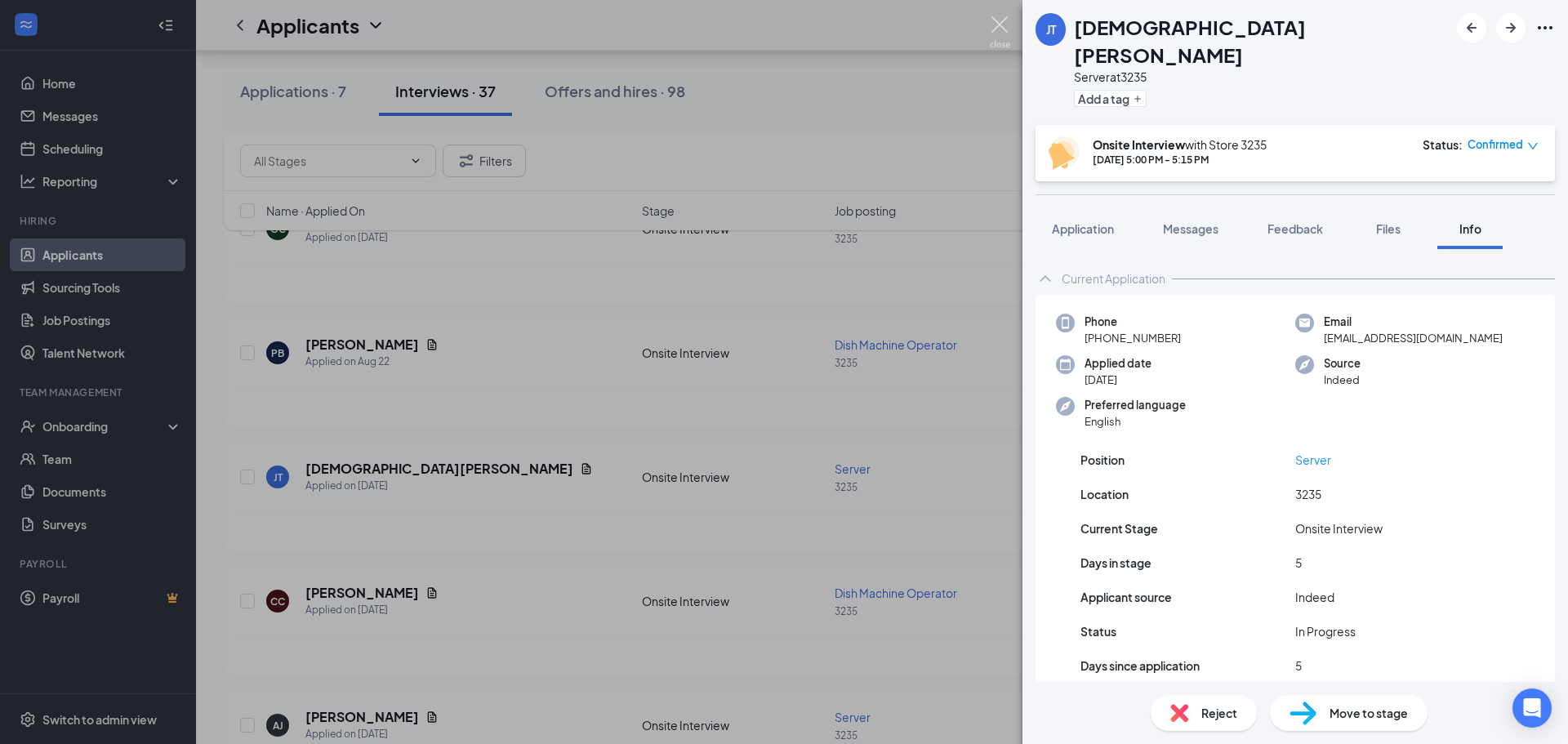
drag, startPoint x: 995, startPoint y: 33, endPoint x: 975, endPoint y: 76, distance: 47.4
click at [995, 32] on img at bounding box center [1000, 32] width 20 height 32
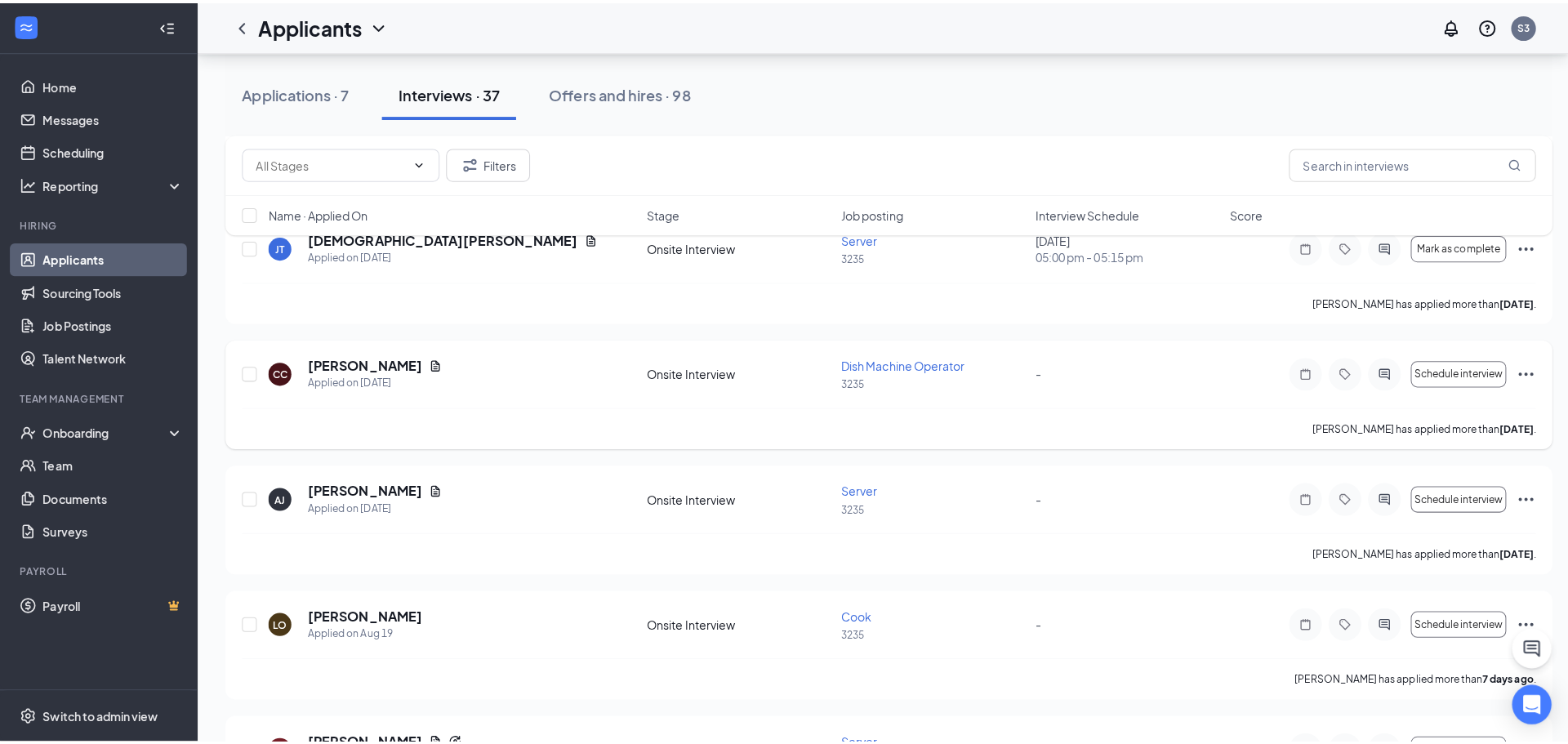
scroll to position [898, 0]
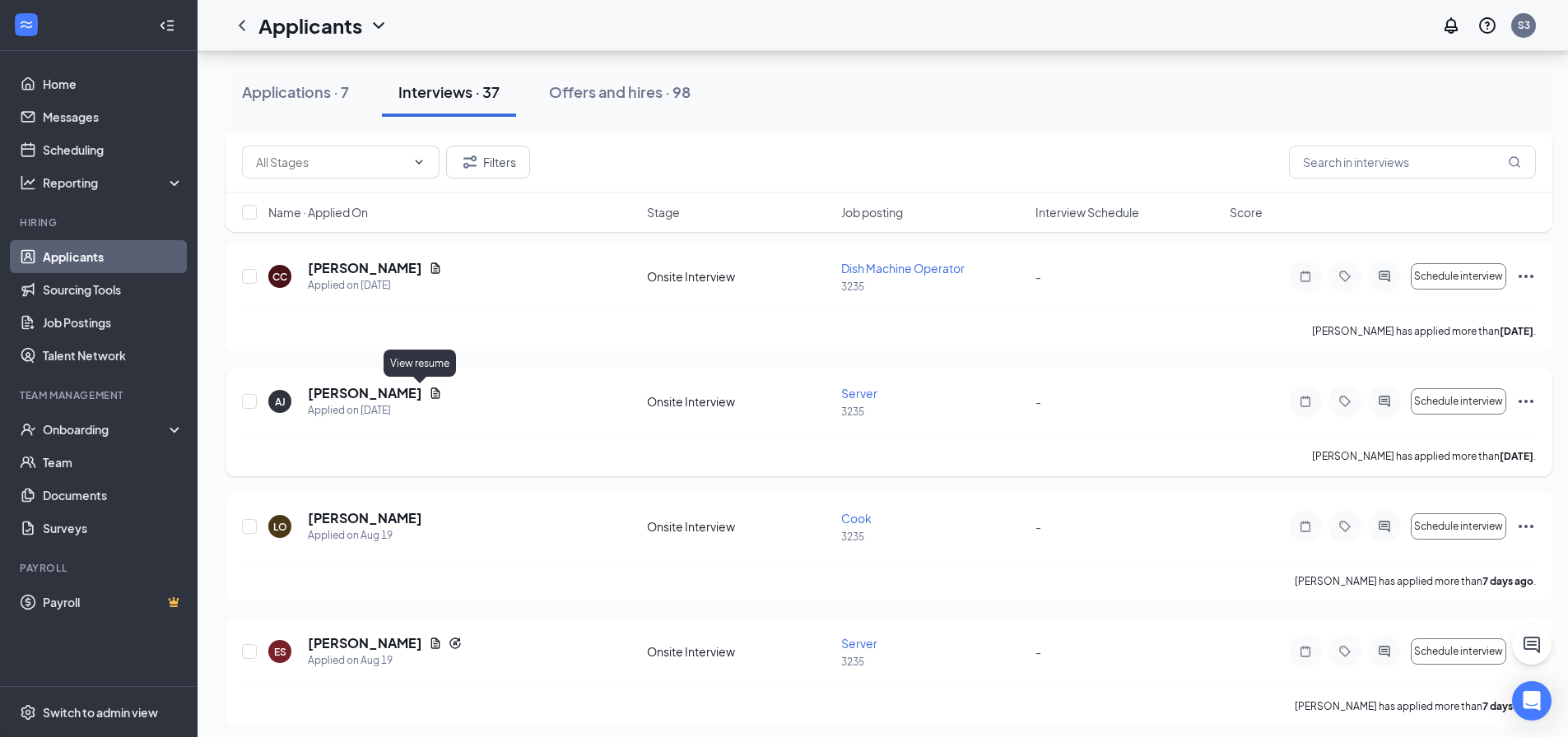
click at [429, 394] on icon "Document" at bounding box center [435, 392] width 13 height 13
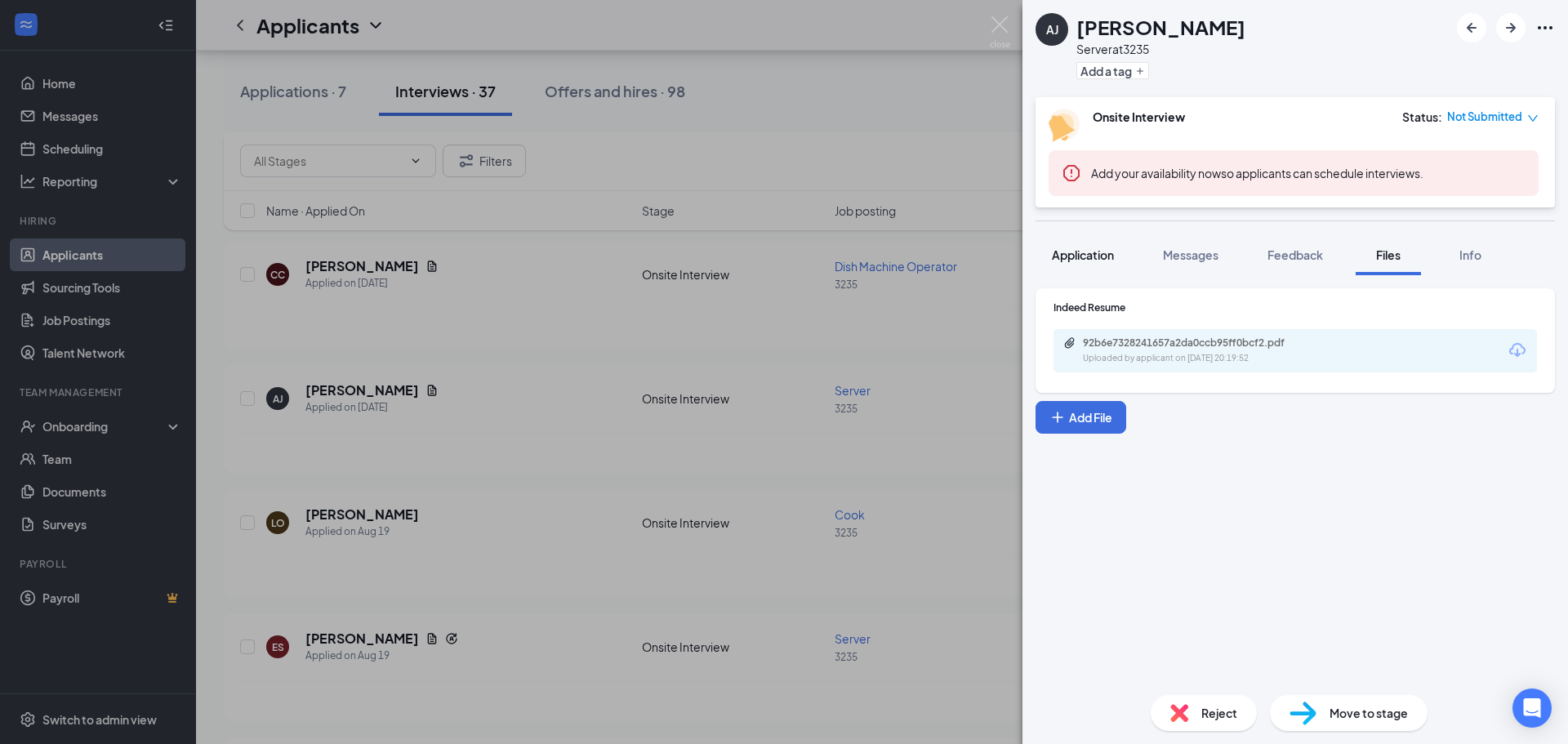
click at [1088, 259] on span "Application" at bounding box center [1083, 254] width 62 height 15
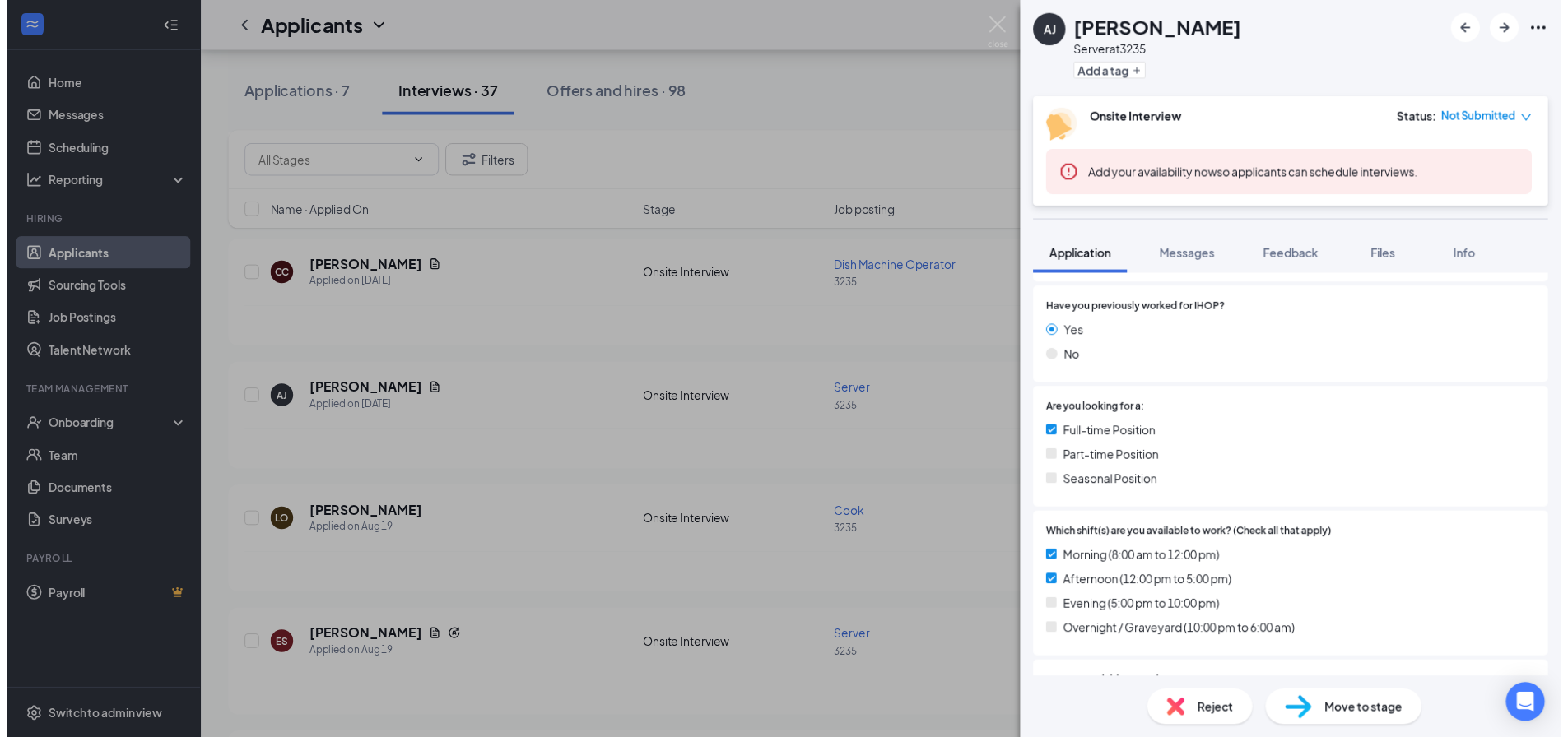
scroll to position [247, 0]
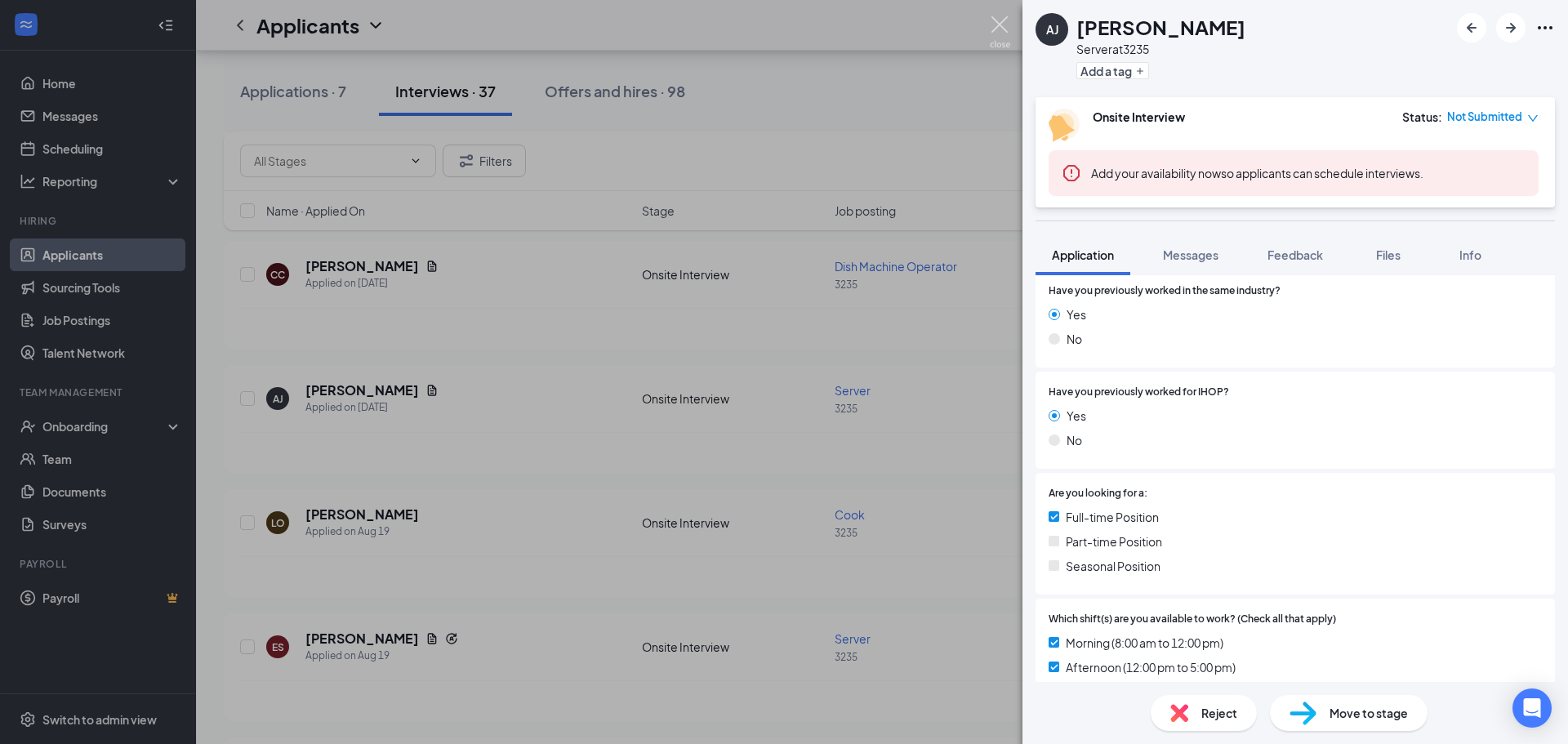
click at [997, 26] on img at bounding box center [1000, 32] width 20 height 32
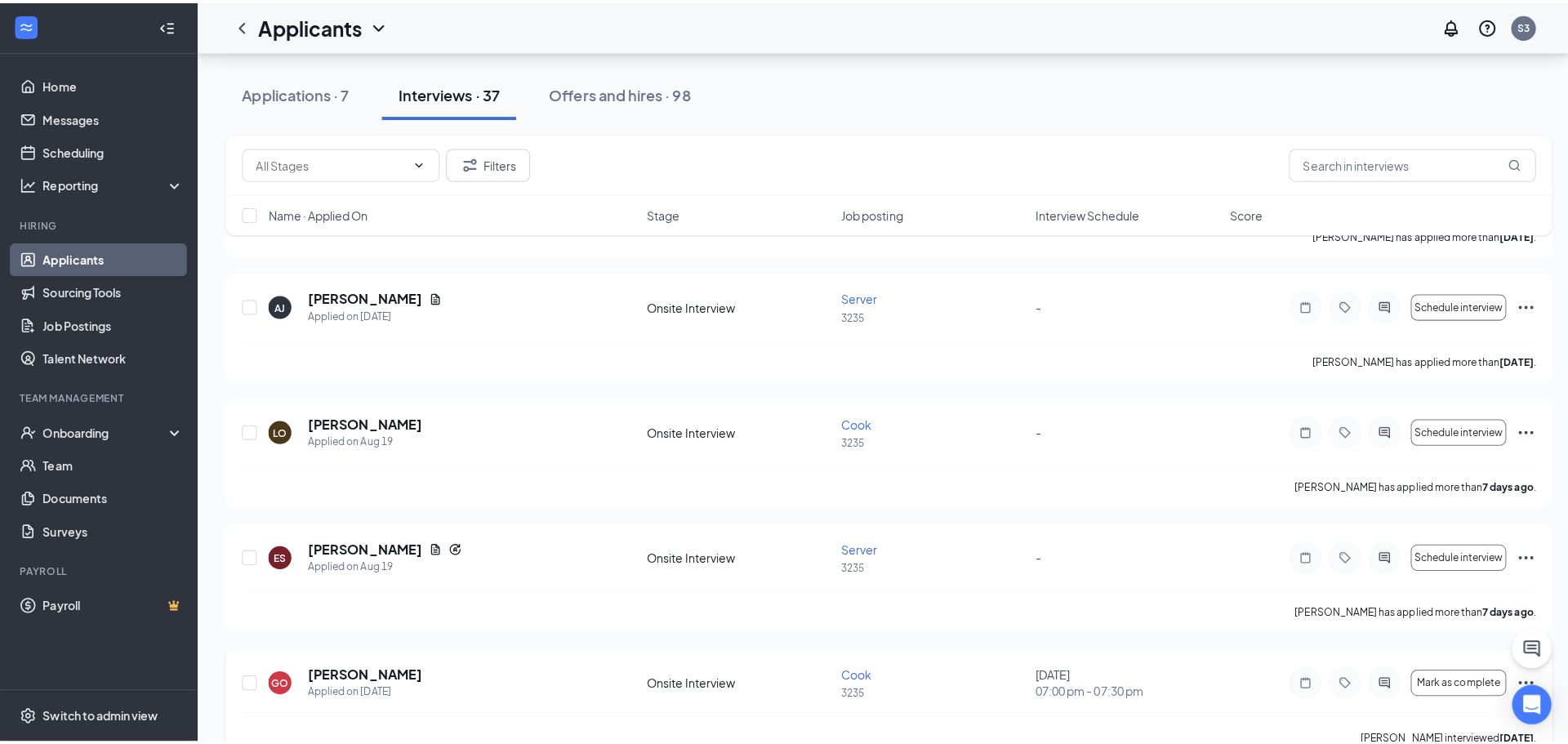
scroll to position [1143, 0]
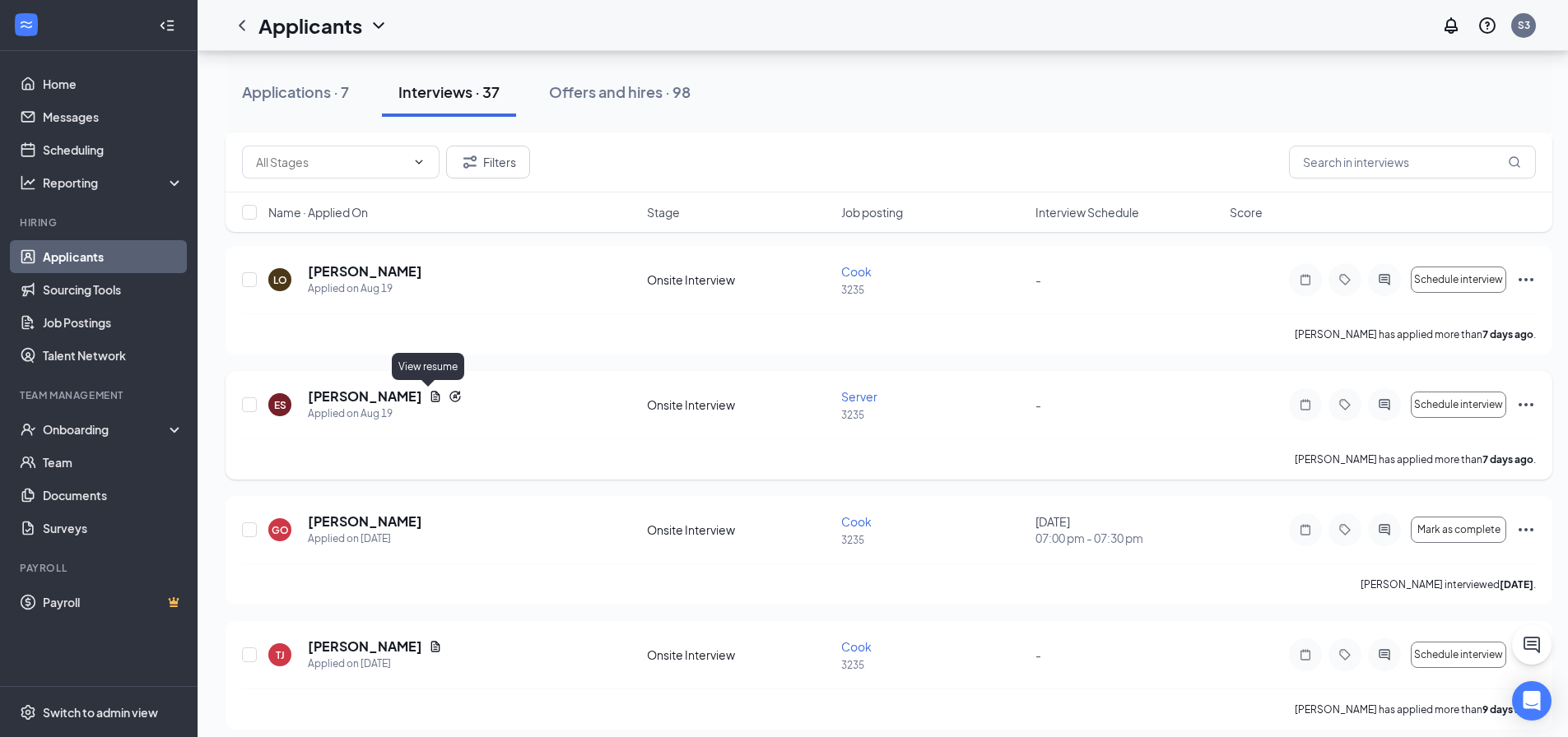
click at [429, 396] on icon "Document" at bounding box center [435, 395] width 13 height 13
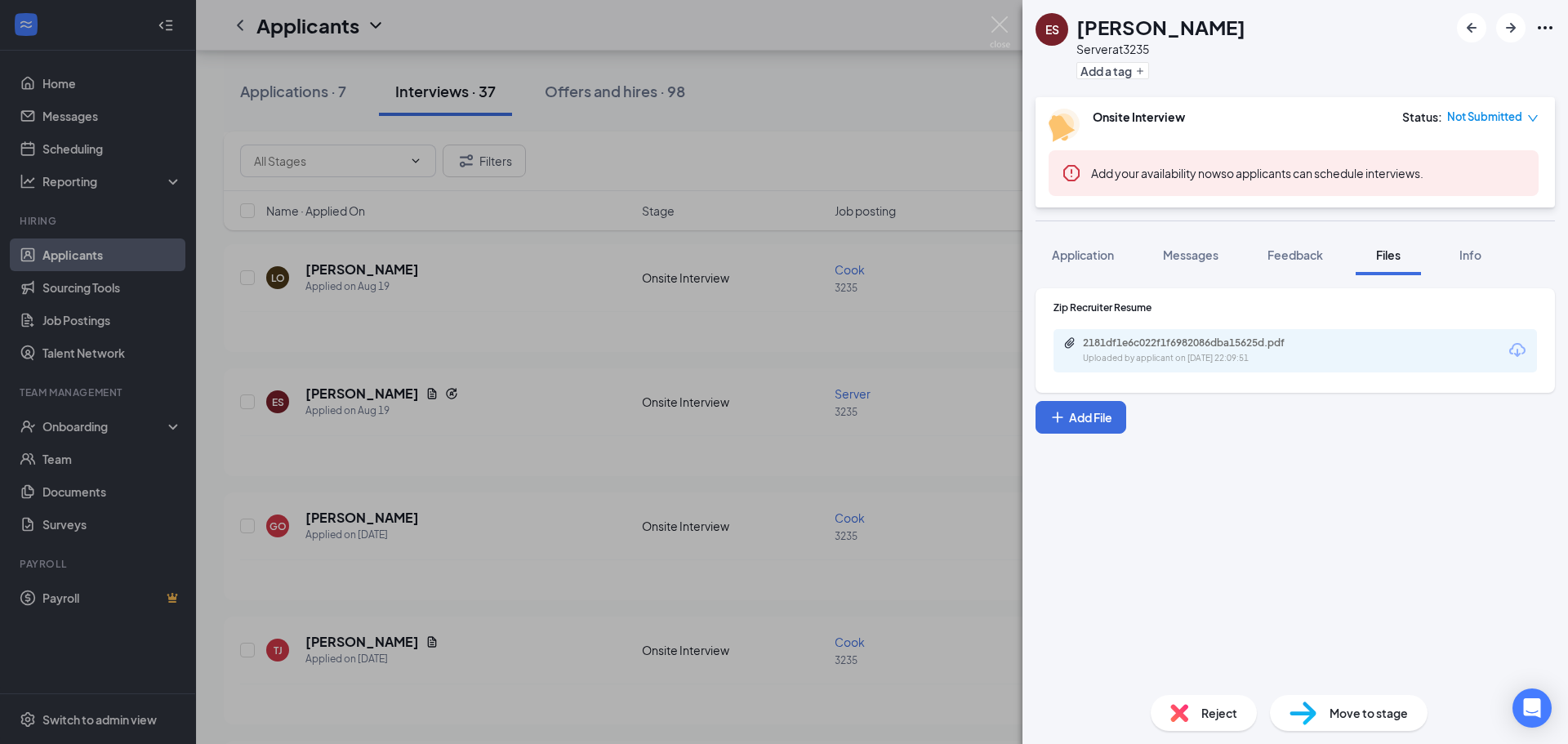
drag, startPoint x: 1098, startPoint y: 250, endPoint x: 1377, endPoint y: 272, distance: 279.9
click at [1098, 250] on span "Application" at bounding box center [1083, 254] width 62 height 15
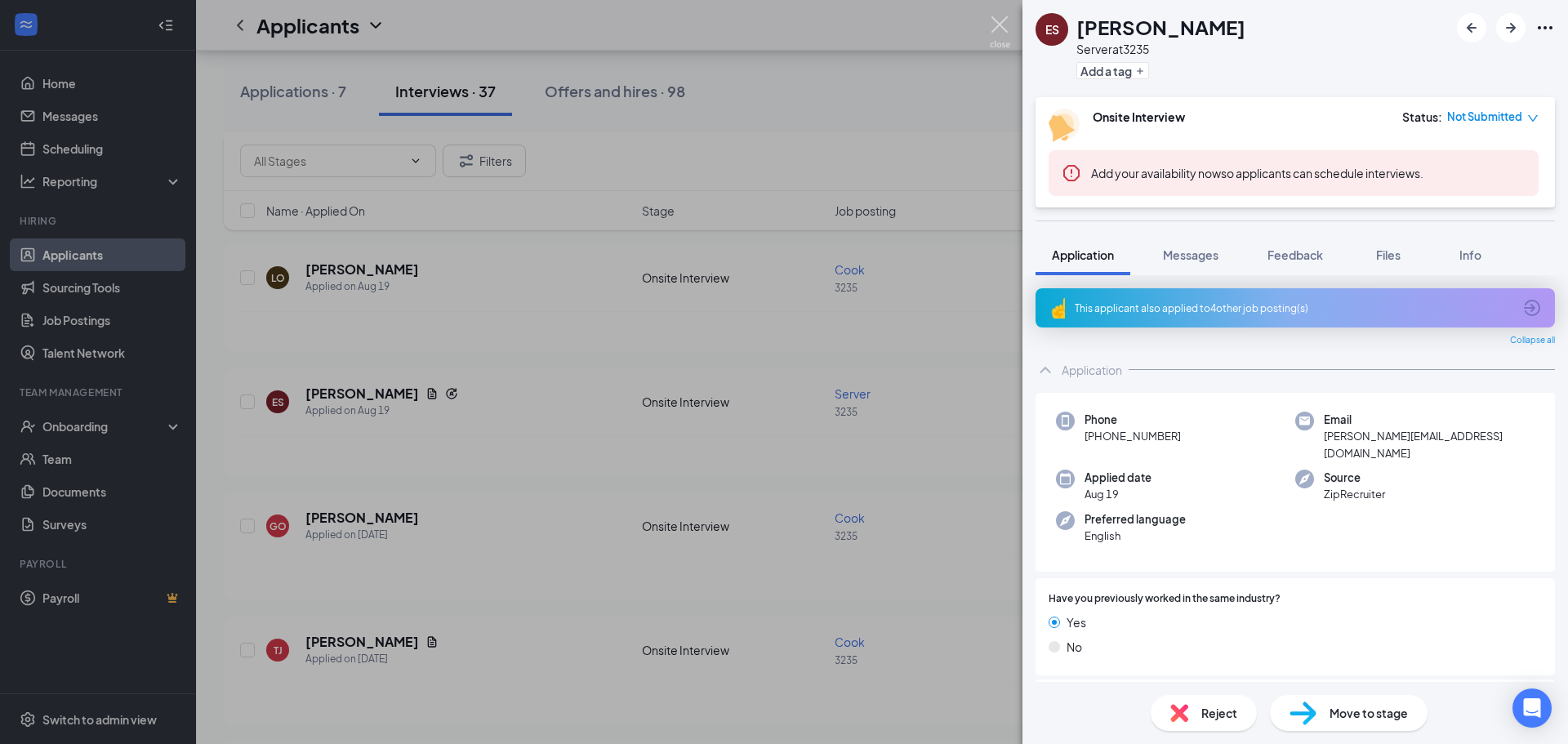
click at [1003, 33] on img at bounding box center [1000, 32] width 20 height 32
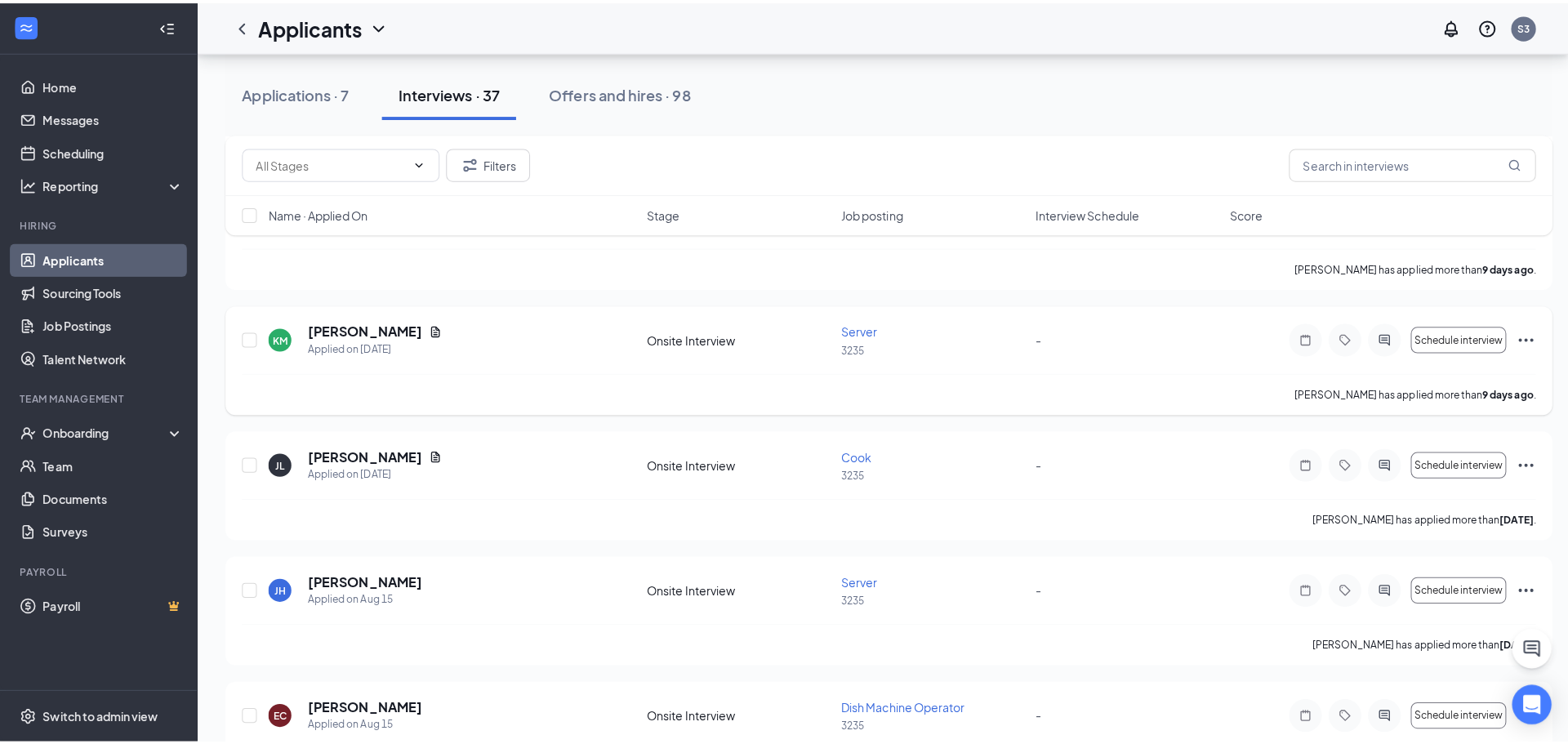
scroll to position [1633, 0]
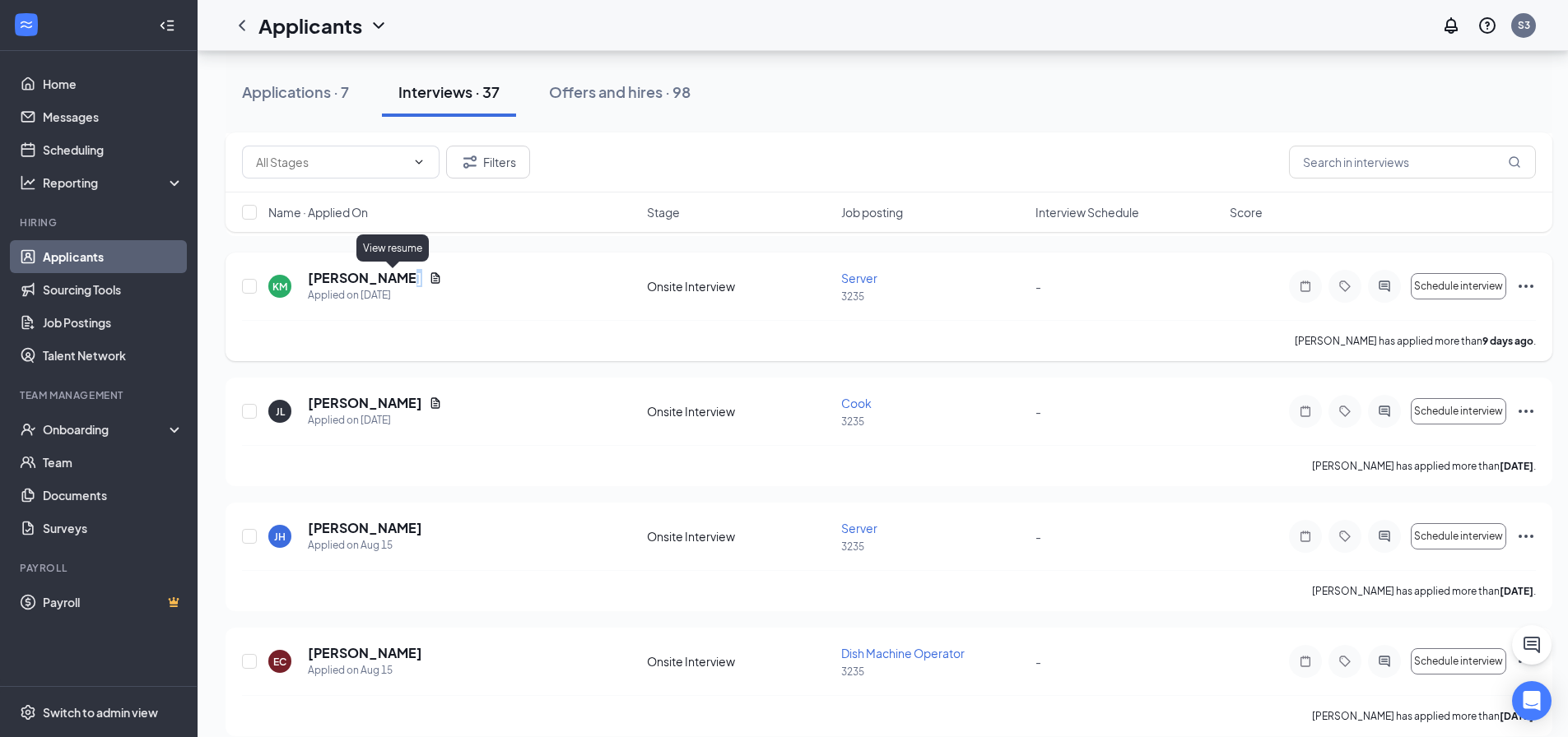
click at [429, 279] on icon "Document" at bounding box center [435, 277] width 13 height 13
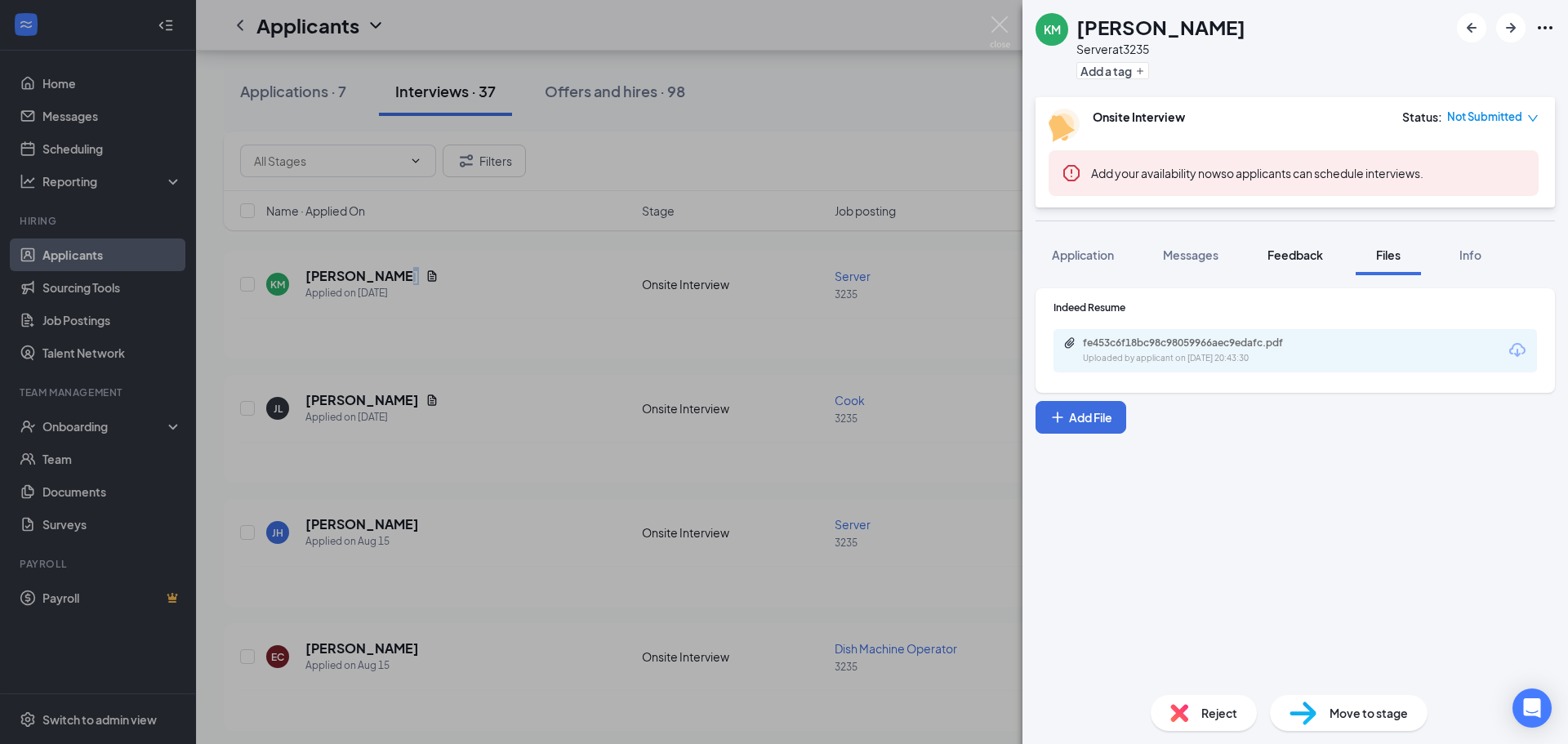
drag, startPoint x: 1064, startPoint y: 264, endPoint x: 1308, endPoint y: 260, distance: 244.0
click at [1064, 264] on button "Application" at bounding box center [1082, 254] width 94 height 41
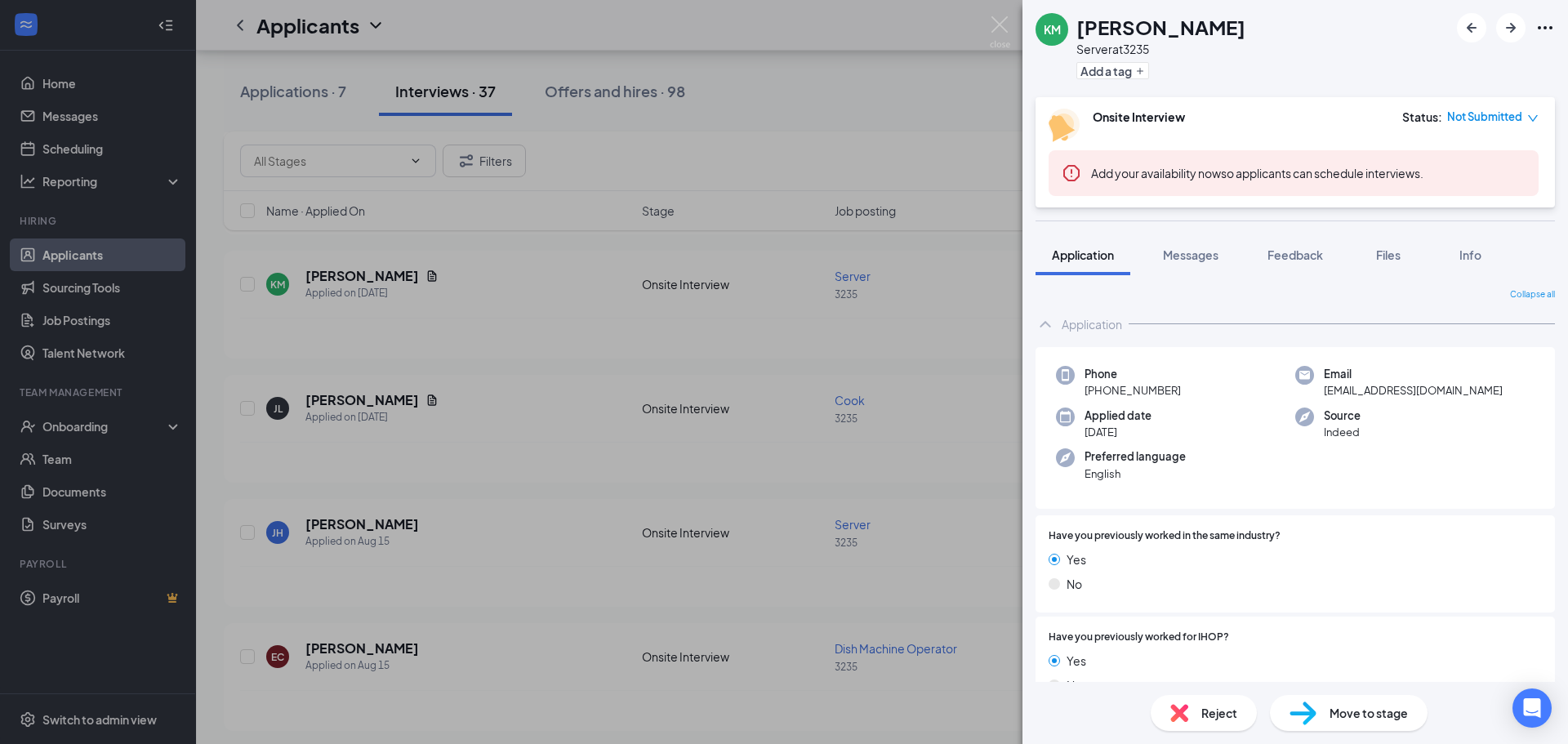
click at [999, 16] on div "KM [PERSON_NAME] Server at 3235 Add a tag Onsite Interview Status : Not Submitt…" at bounding box center [784, 372] width 1568 height 744
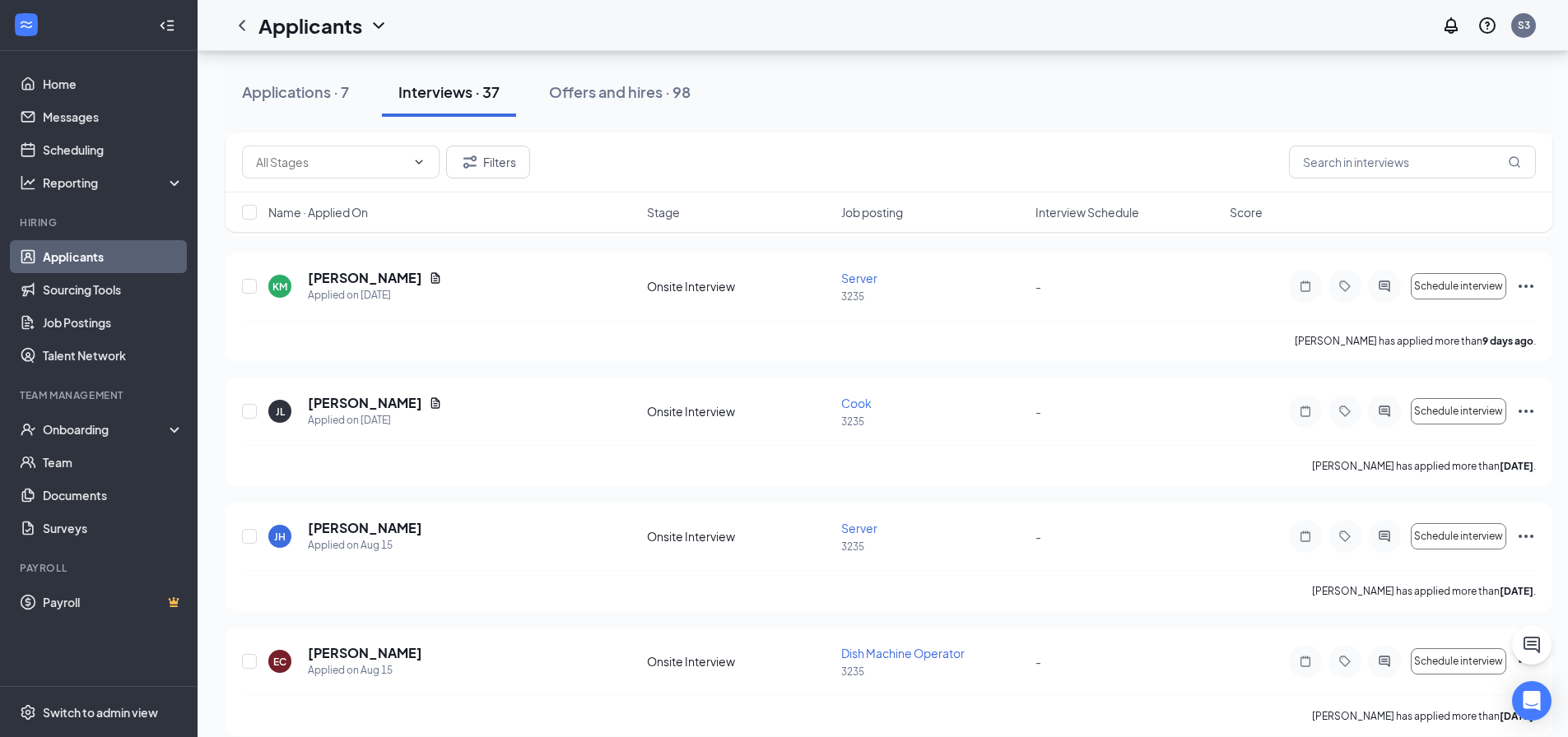
click at [1007, 27] on div "Applicants S3" at bounding box center [882, 25] width 1370 height 51
drag, startPoint x: 632, startPoint y: 526, endPoint x: 896, endPoint y: 537, distance: 264.2
click at [745, 540] on div "[PERSON_NAME] [PERSON_NAME] Applied on [DATE] Onsite Interview Server 3235 - Sc…" at bounding box center [888, 557] width 1327 height 109
click at [1024, 533] on div "Server" at bounding box center [933, 528] width 184 height 17
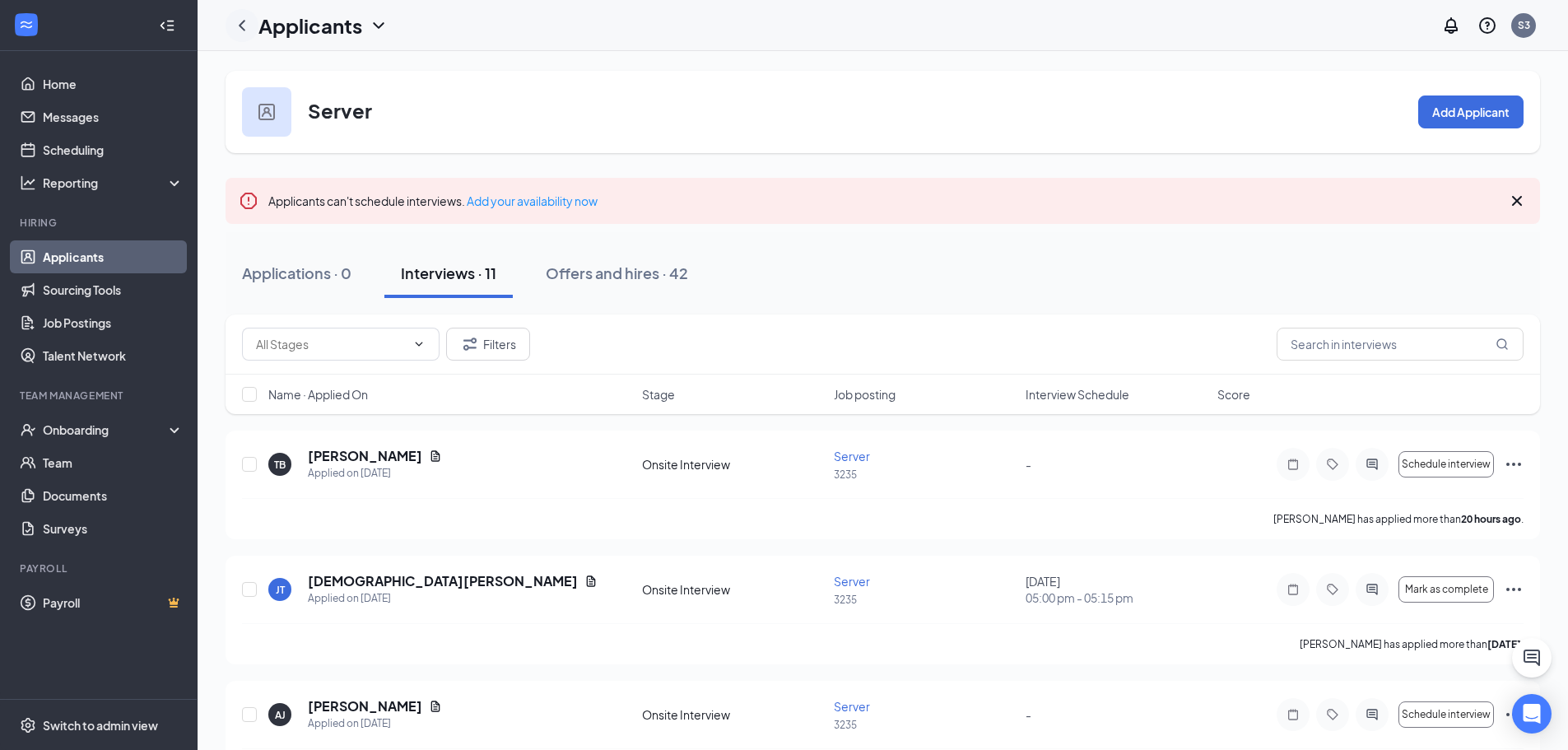
click at [242, 18] on icon "ChevronLeft" at bounding box center [242, 25] width 20 height 20
